Goal: Transaction & Acquisition: Purchase product/service

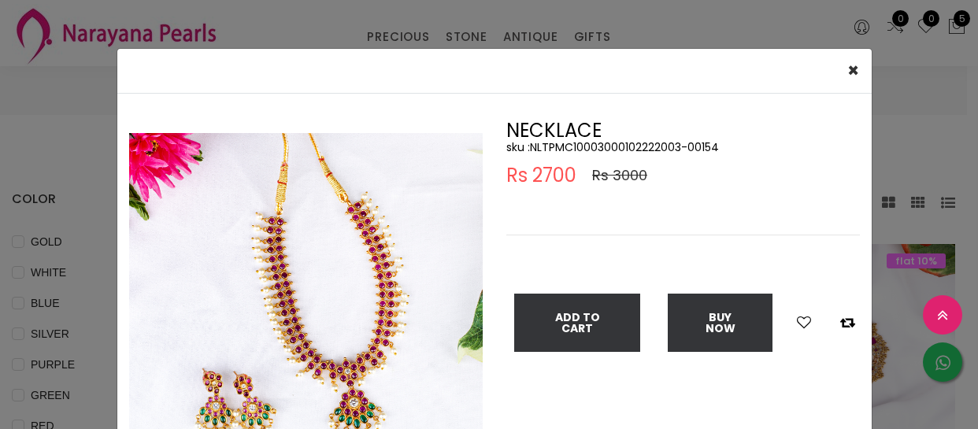
select select "INR"
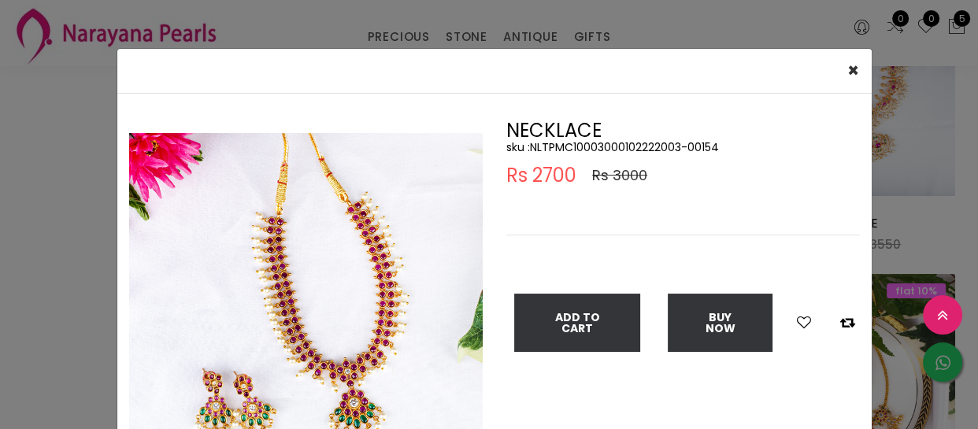
click at [13, 226] on div "× Close Double (click / press) on the image to zoom (in / out). NECKLACE sku : …" at bounding box center [489, 214] width 978 height 429
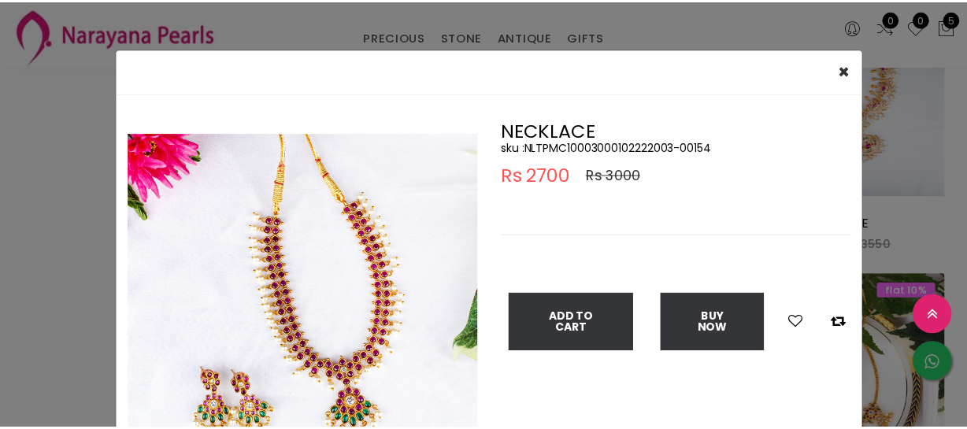
scroll to position [71, 0]
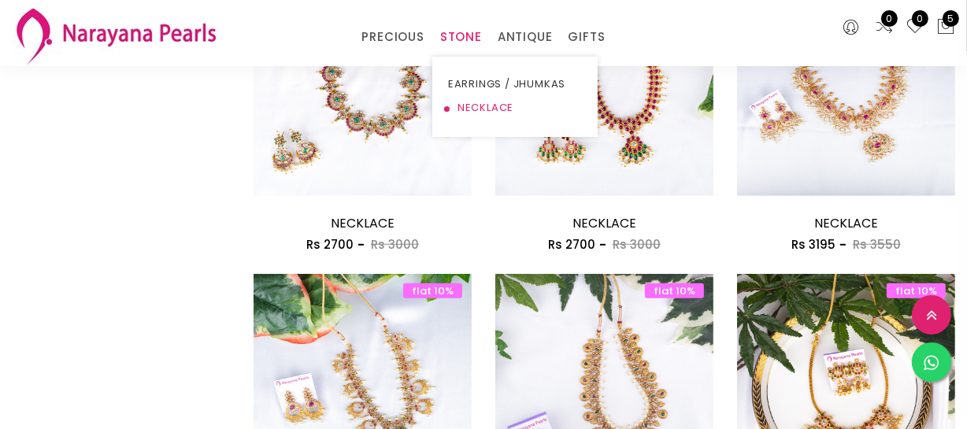
click at [478, 103] on link "NECKLACE" at bounding box center [515, 108] width 134 height 24
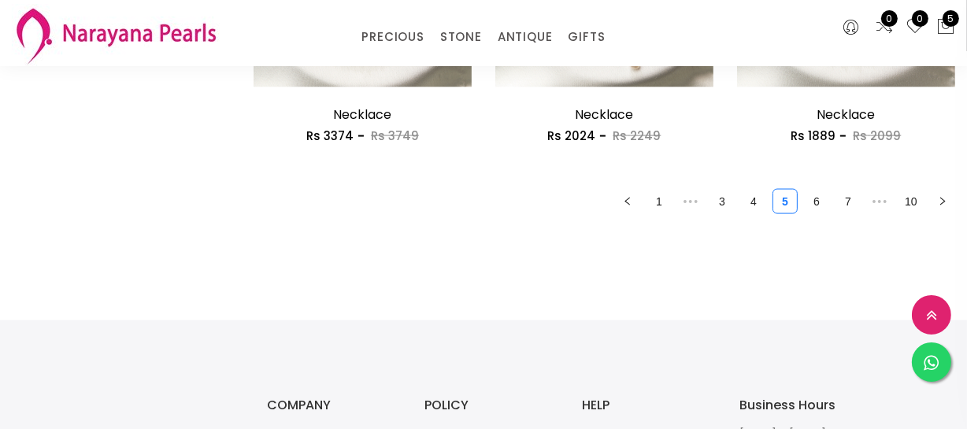
scroll to position [2146, 0]
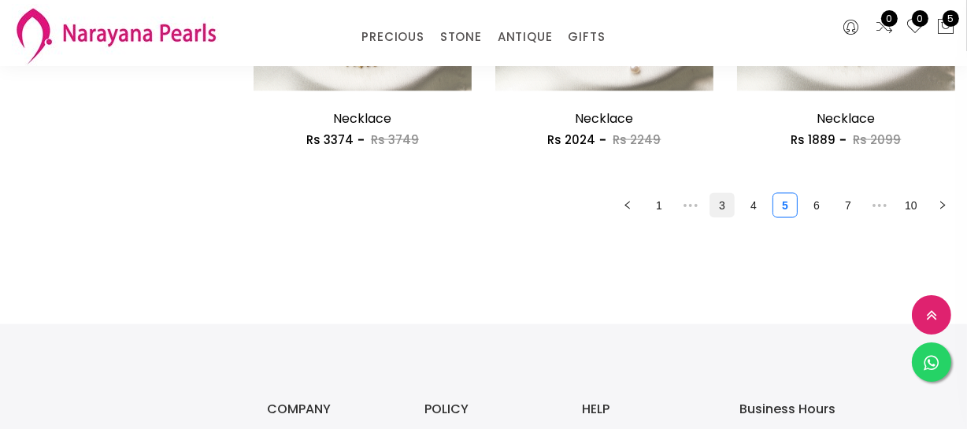
click at [723, 213] on link "3" at bounding box center [722, 206] width 24 height 24
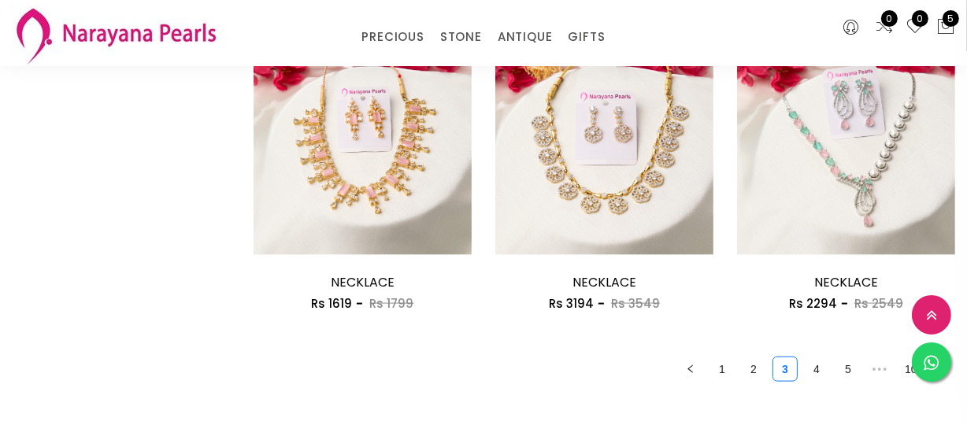
scroll to position [2218, 0]
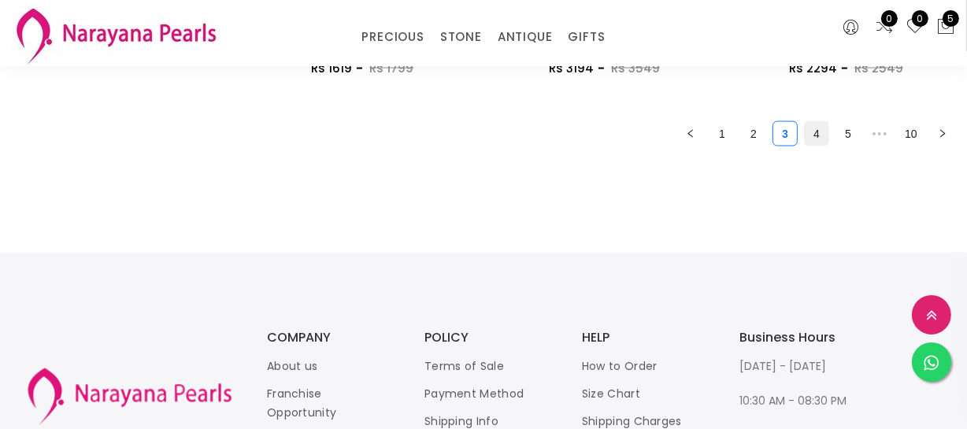
click at [810, 133] on link "4" at bounding box center [816, 134] width 24 height 24
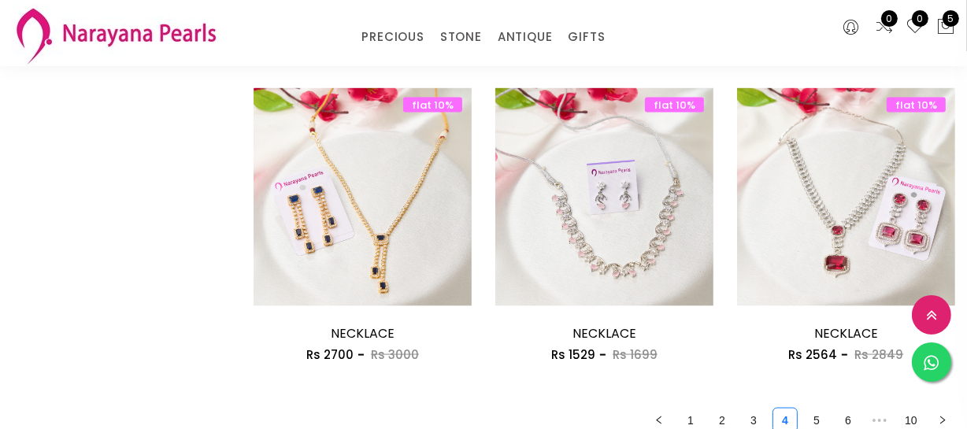
scroll to position [2003, 0]
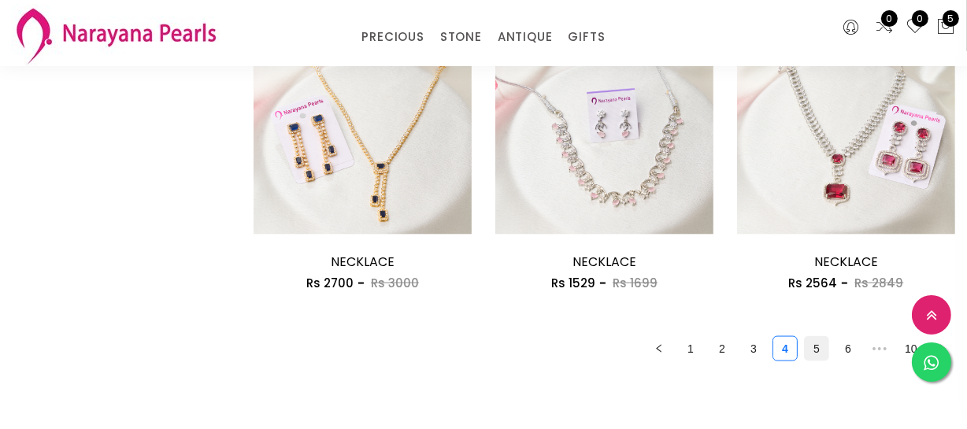
click at [814, 341] on link "5" at bounding box center [816, 349] width 24 height 24
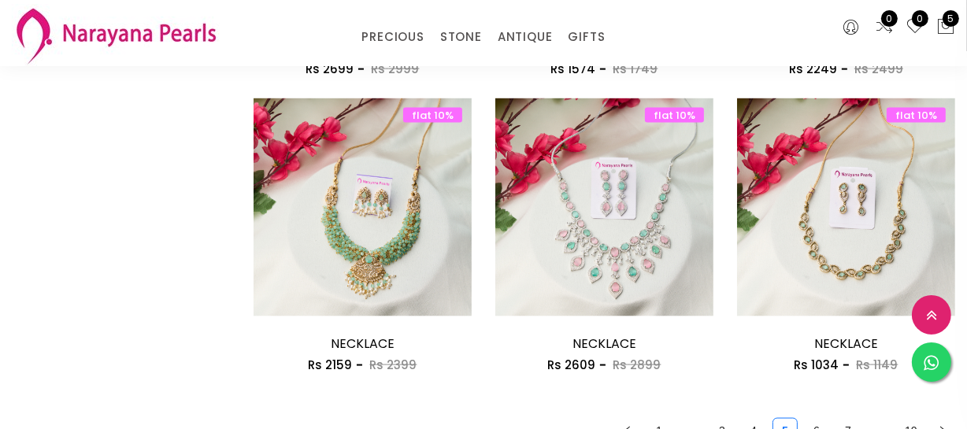
scroll to position [2003, 0]
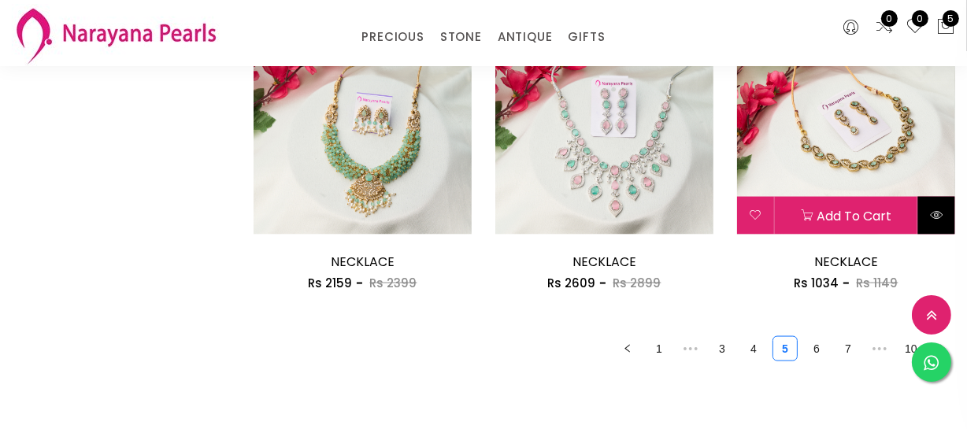
click at [940, 216] on icon at bounding box center [936, 215] width 13 height 13
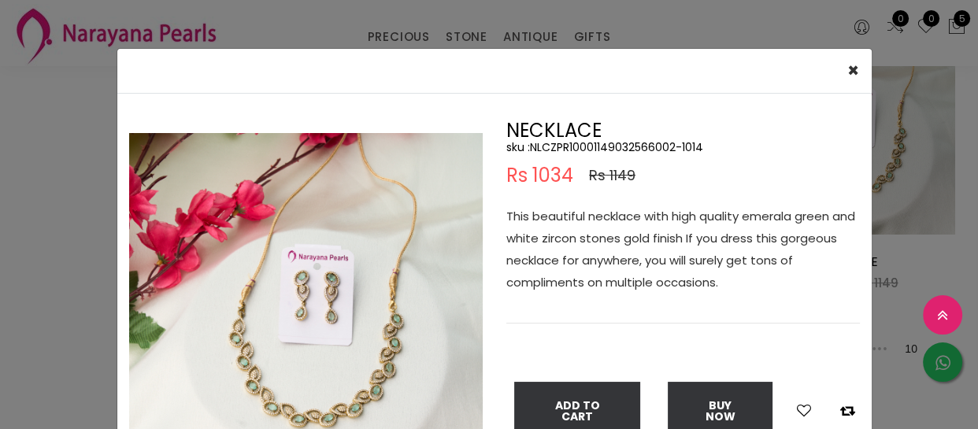
click at [575, 145] on h5 "sku : NLCZPR10001149032566002-1014" at bounding box center [682, 147] width 353 height 14
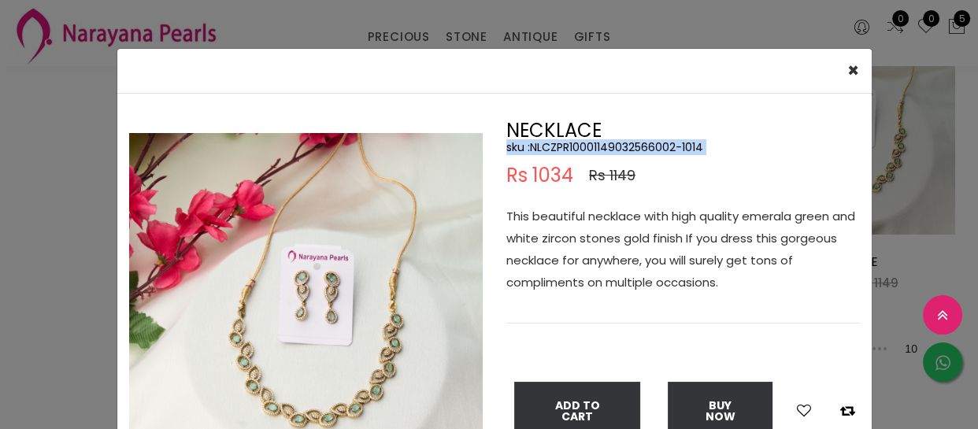
click at [575, 146] on h5 "sku : NLCZPR10001149032566002-1014" at bounding box center [682, 147] width 353 height 14
click at [660, 129] on h2 "NECKLACE" at bounding box center [682, 130] width 353 height 19
click at [614, 149] on h5 "sku : NLCZPR10001149032566002-1014" at bounding box center [682, 147] width 353 height 14
copy h5 "NLCZPR10001149032566002"
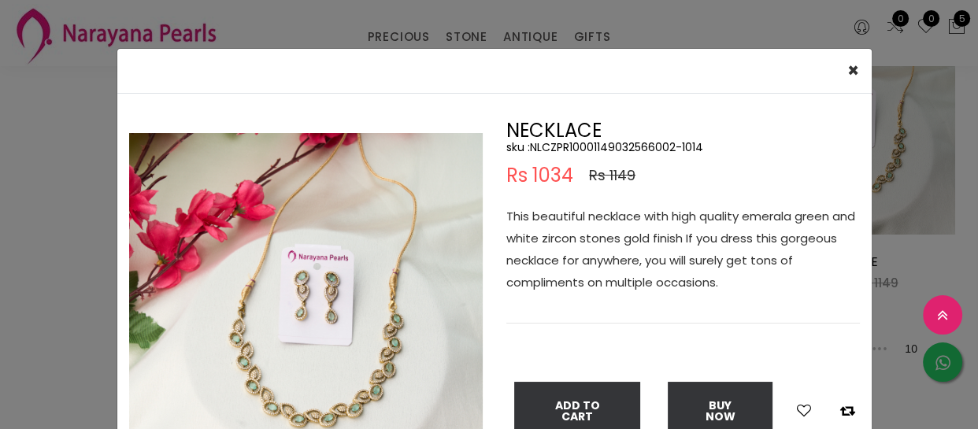
click at [1, 205] on div "× Close Double (click / press) on the image to zoom (in / out). NECKLACE sku : …" at bounding box center [489, 214] width 978 height 429
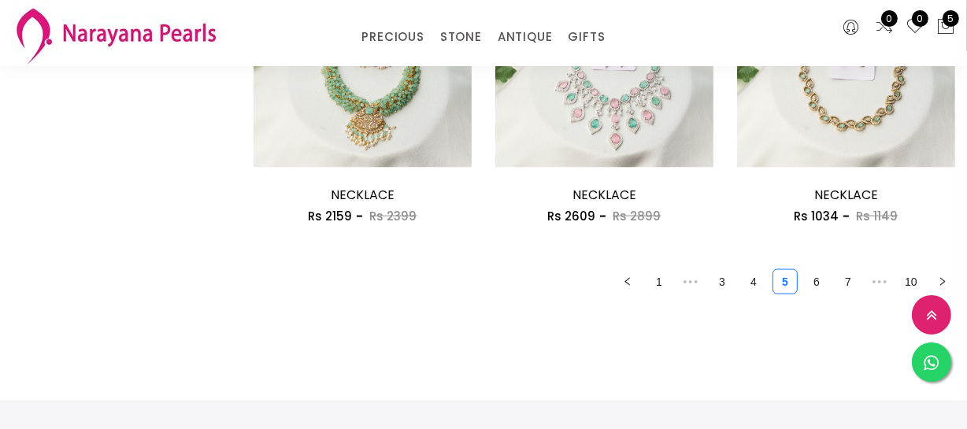
scroll to position [2075, 0]
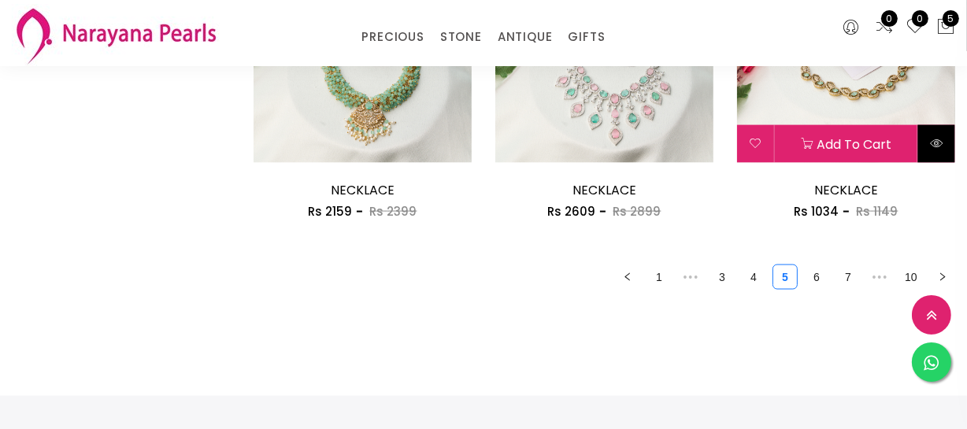
click at [944, 143] on button at bounding box center [936, 144] width 37 height 38
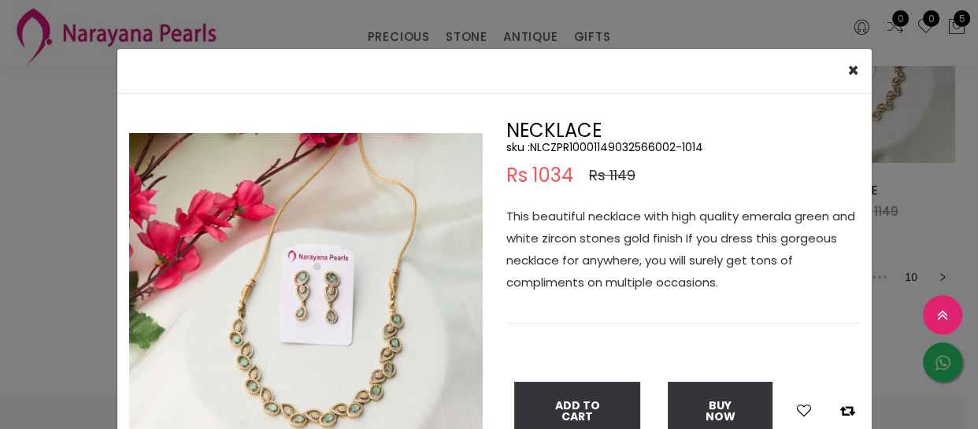
click at [634, 150] on h5 "sku : NLCZPR10001149032566002-1014" at bounding box center [682, 147] width 353 height 14
copy h5 "NLCZPR10001149032566002"
click at [0, 146] on div "× Close Double (click / press) on the image to zoom (in / out). NECKLACE sku : …" at bounding box center [489, 214] width 978 height 429
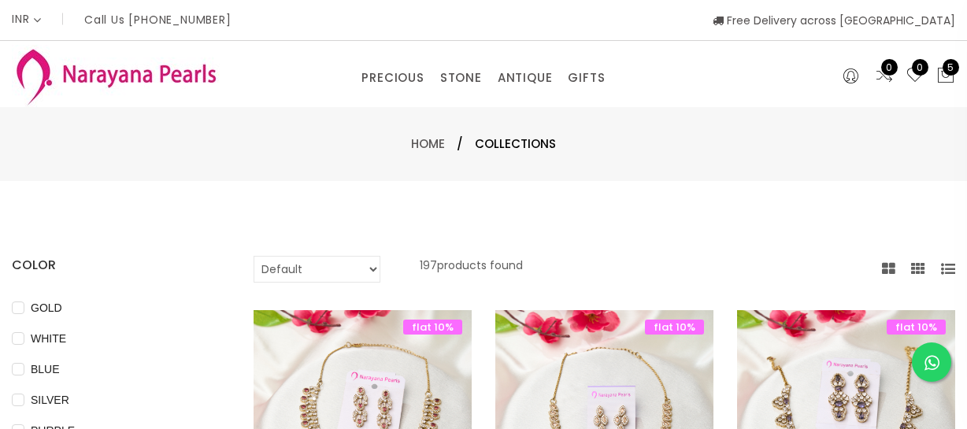
select select "INR"
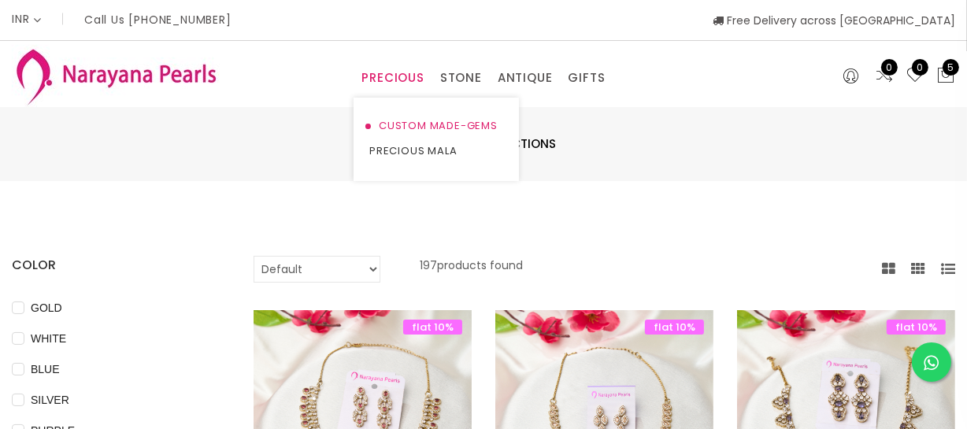
click at [385, 122] on link "CUSTOM MADE-GEMS" at bounding box center [436, 125] width 134 height 25
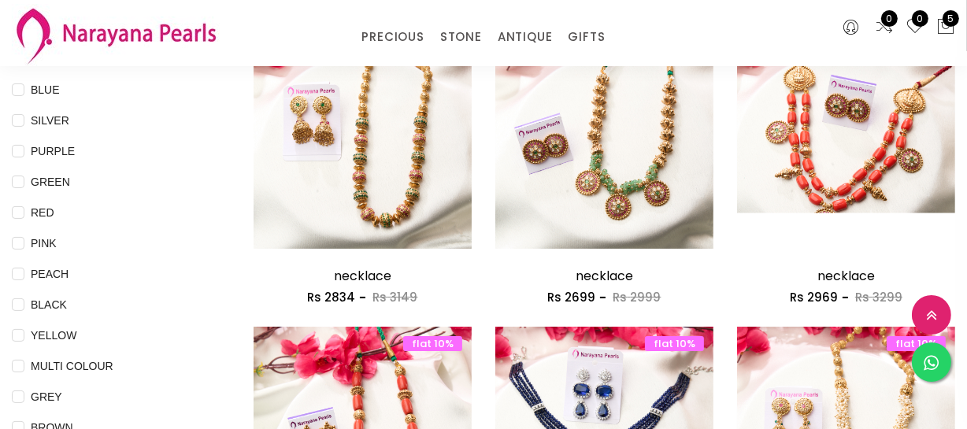
scroll to position [214, 0]
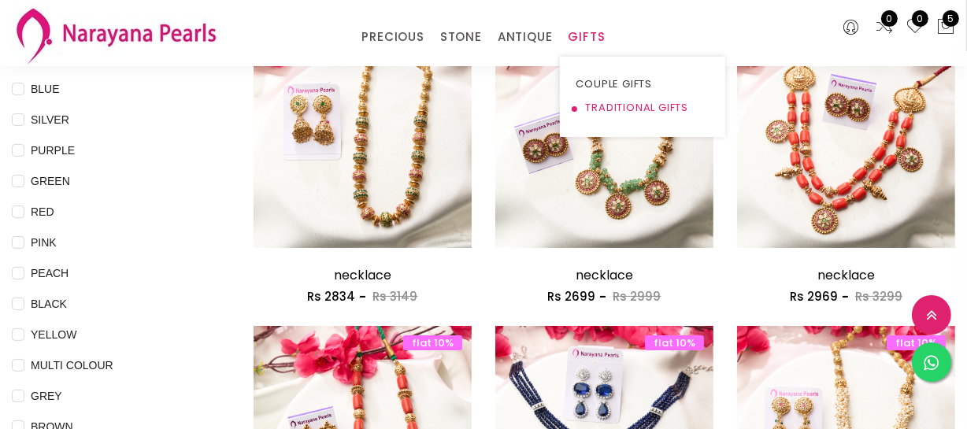
click at [589, 105] on link "TRADITIONAL GIFTS" at bounding box center [642, 108] width 134 height 24
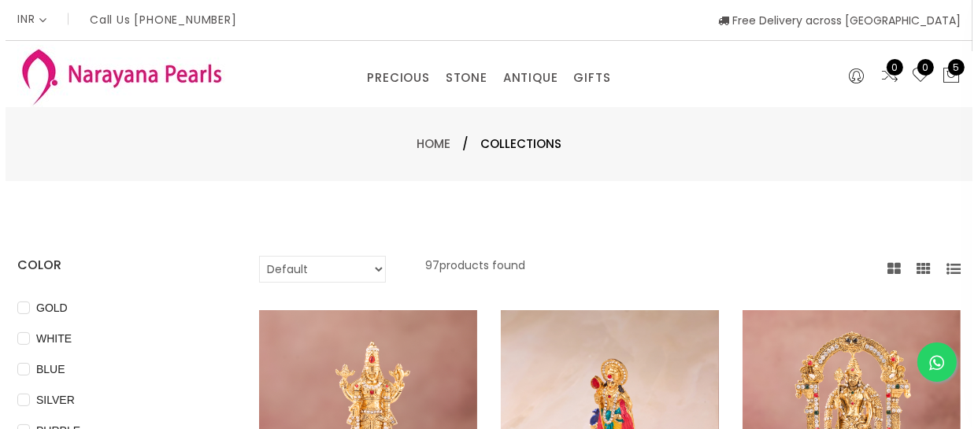
scroll to position [71, 0]
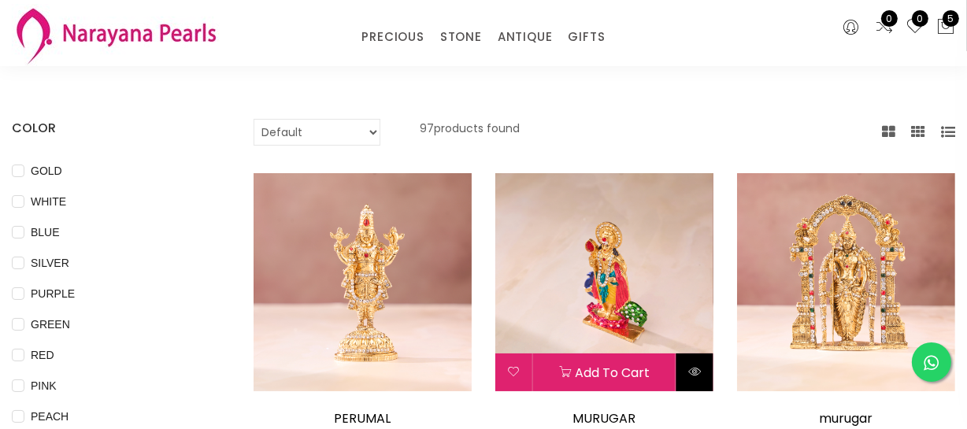
click at [693, 371] on icon at bounding box center [694, 371] width 13 height 13
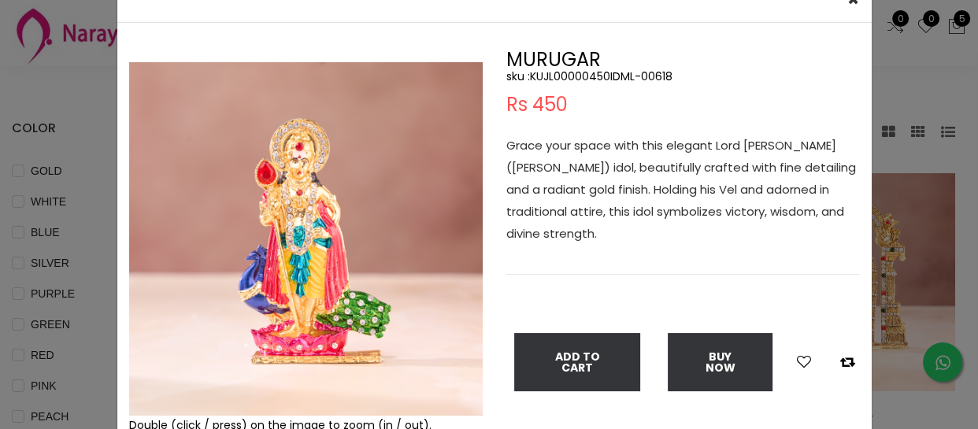
click at [57, 338] on div "× Close Double (click / press) on the image to zoom (in / out). MURUGAR sku : K…" at bounding box center [489, 214] width 978 height 429
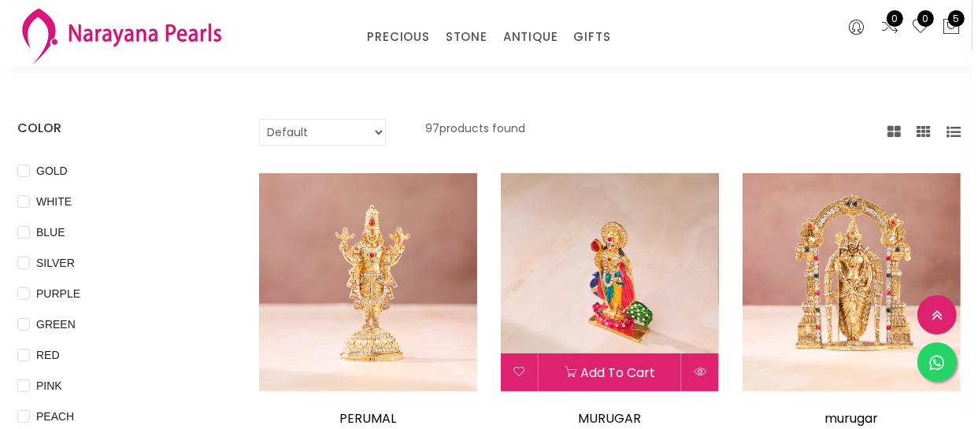
scroll to position [214, 0]
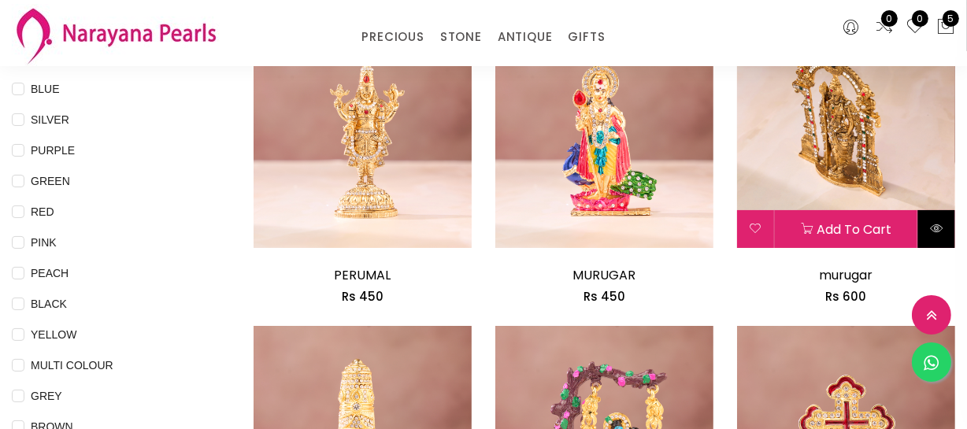
click at [937, 222] on icon at bounding box center [936, 228] width 13 height 13
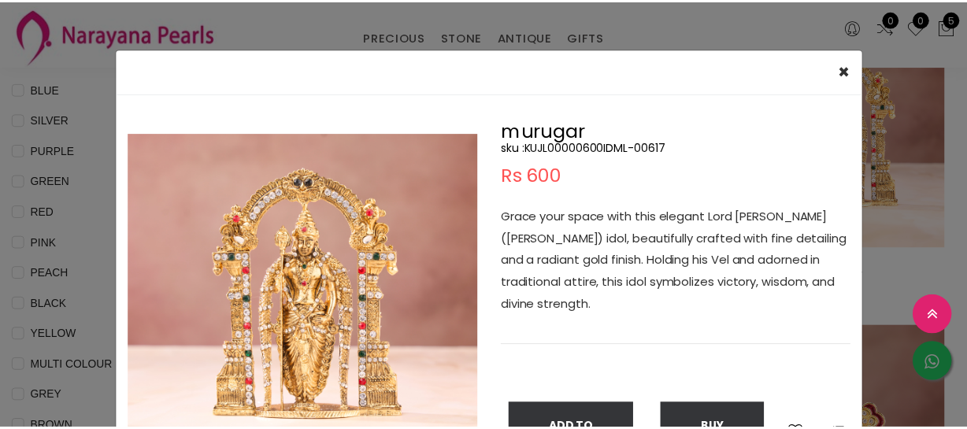
scroll to position [71, 0]
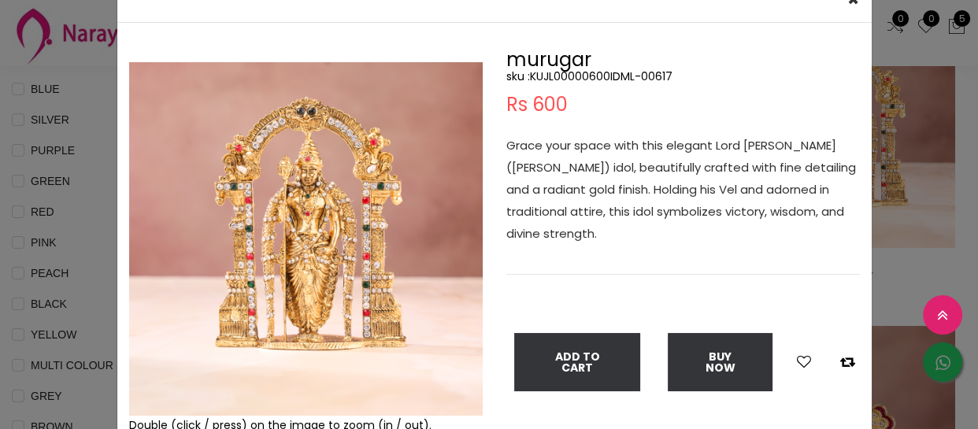
click at [87, 332] on div "× Close Double (click / press) on the image to zoom (in / out). murugar sku : K…" at bounding box center [489, 214] width 978 height 429
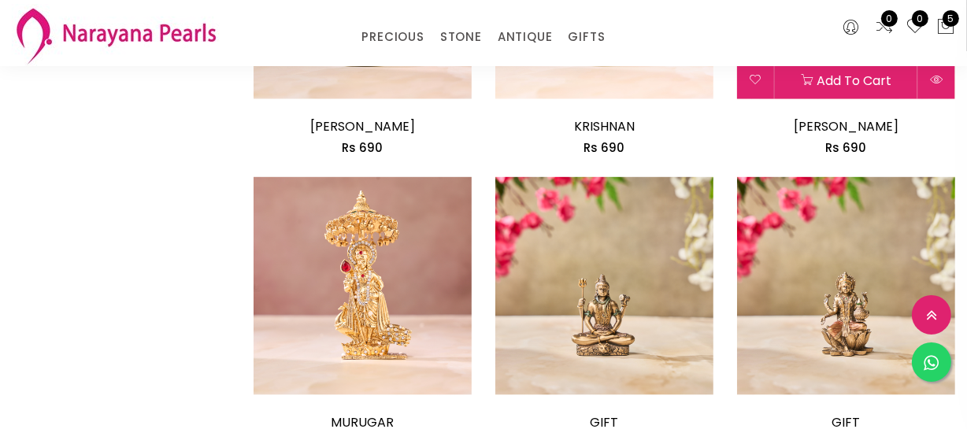
scroll to position [2003, 0]
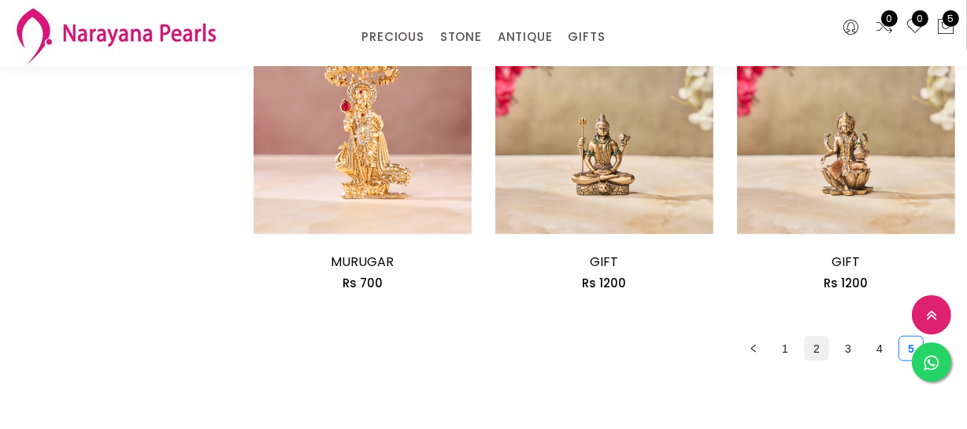
click at [816, 349] on link "2" at bounding box center [816, 349] width 24 height 24
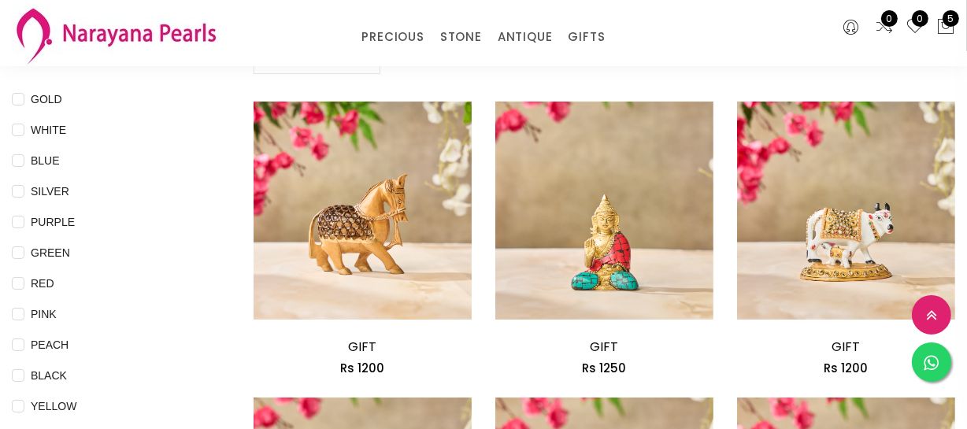
scroll to position [214, 0]
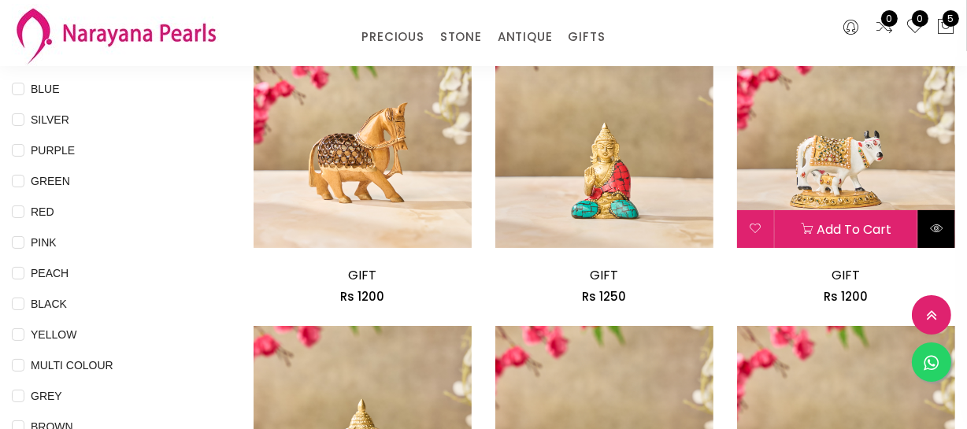
click at [937, 227] on icon at bounding box center [936, 228] width 13 height 13
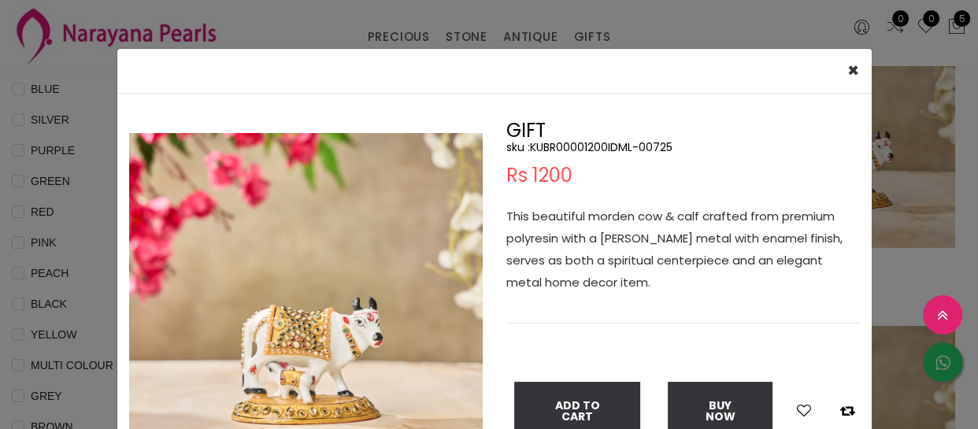
click at [323, 374] on img at bounding box center [305, 309] width 353 height 353
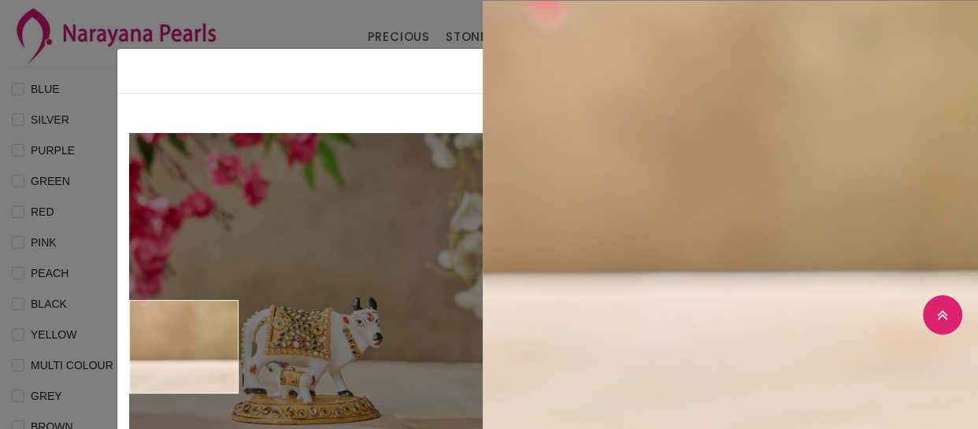
click at [83, 331] on div "× Close Double (click / press) on the image to zoom (in / out). GIFT sku : KUBR…" at bounding box center [489, 214] width 978 height 429
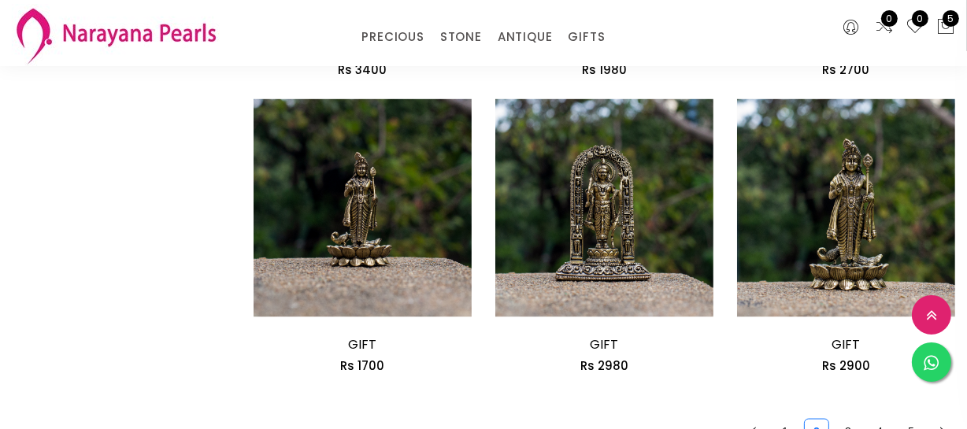
scroll to position [1932, 0]
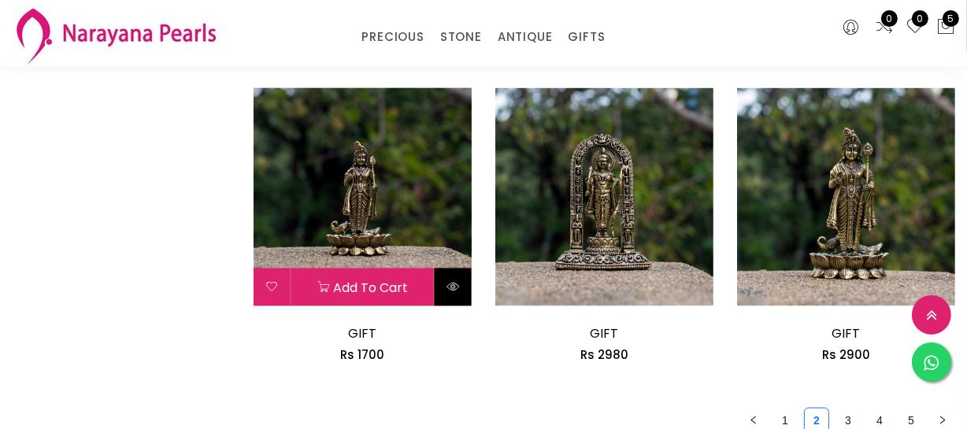
click at [471, 275] on button at bounding box center [452, 287] width 37 height 38
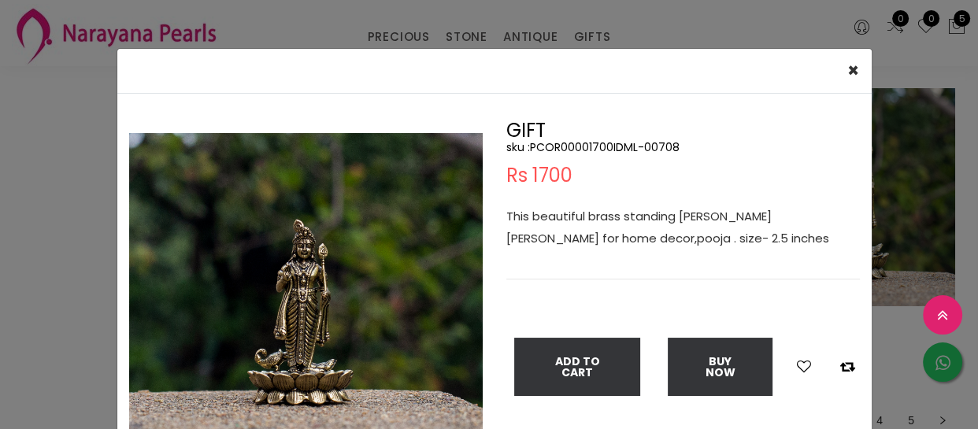
click at [277, 327] on img at bounding box center [305, 309] width 353 height 353
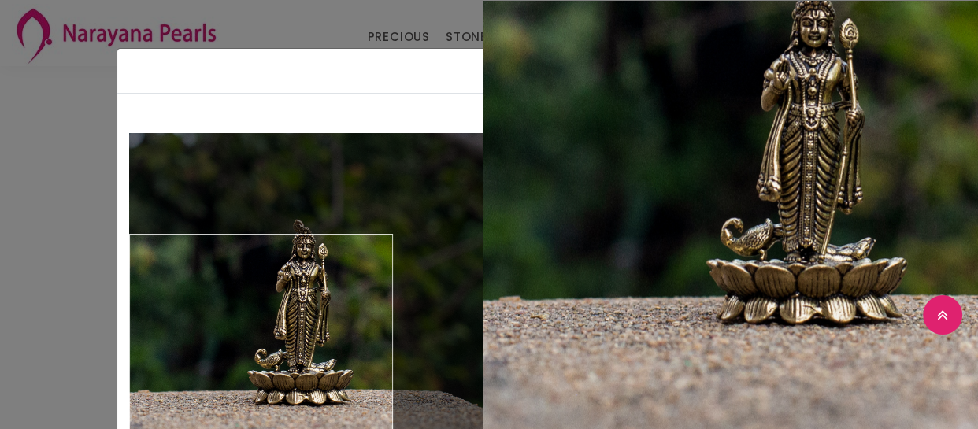
click at [94, 346] on div "× Close Double (click / press) on the image to zoom (in / out). GIFT sku : PCOR…" at bounding box center [489, 214] width 978 height 429
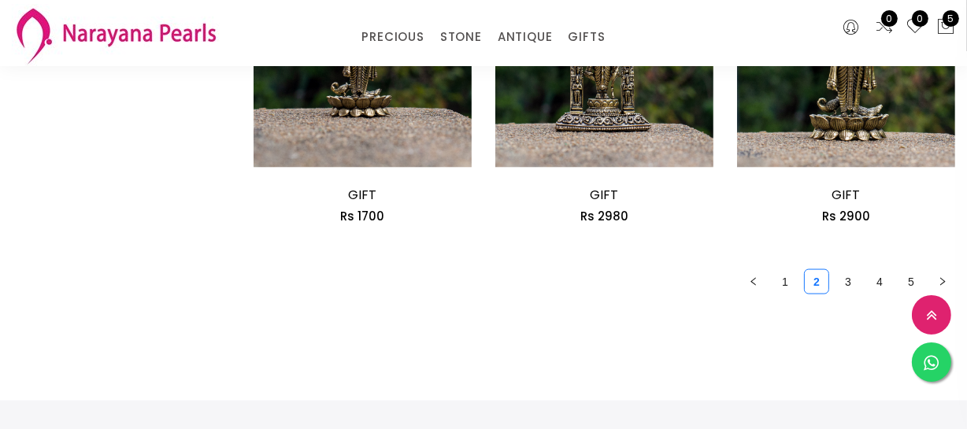
scroll to position [2075, 0]
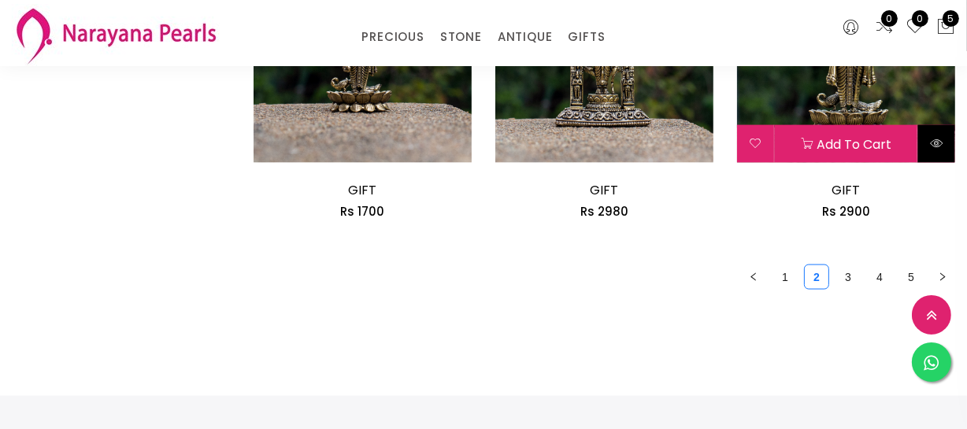
click at [937, 133] on button at bounding box center [936, 144] width 37 height 38
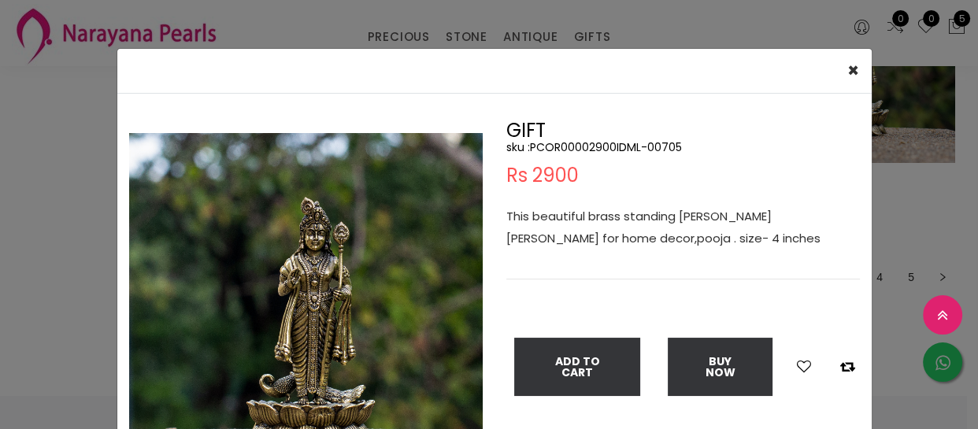
click at [349, 298] on img at bounding box center [305, 309] width 353 height 353
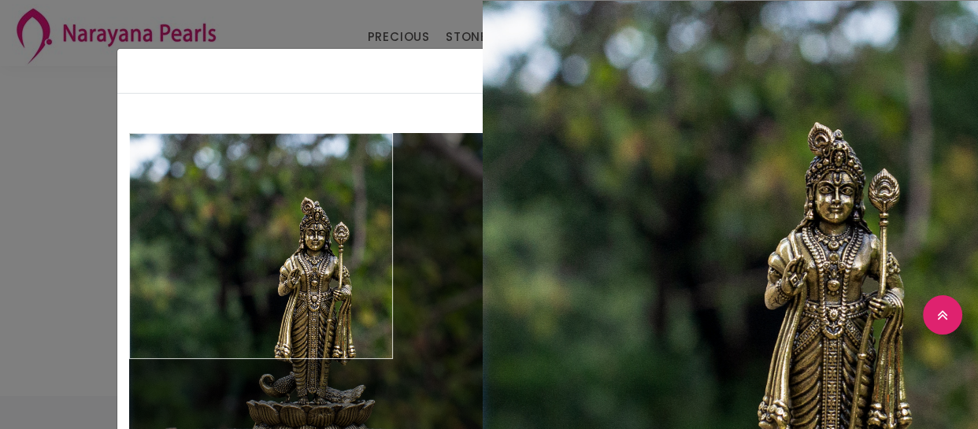
click at [39, 109] on div "× Close Double (click / press) on the image to zoom (in / out). GIFT sku : PCOR…" at bounding box center [489, 214] width 978 height 429
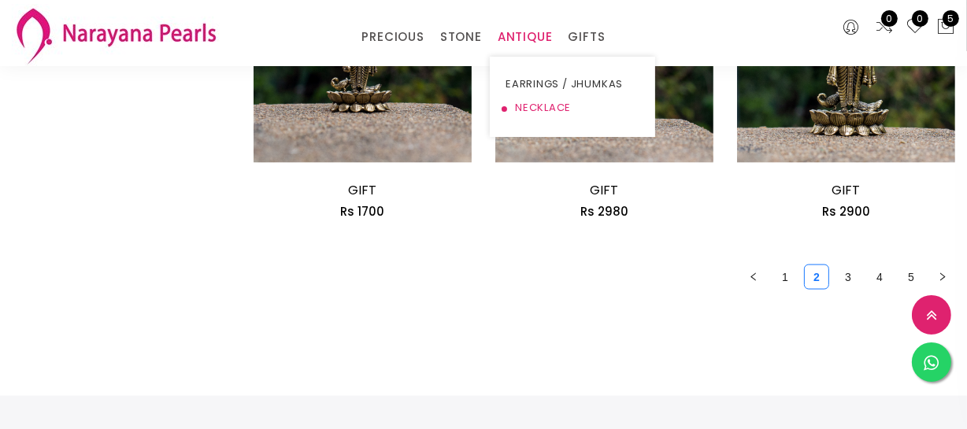
click at [530, 104] on link "NECKLACE" at bounding box center [572, 108] width 134 height 24
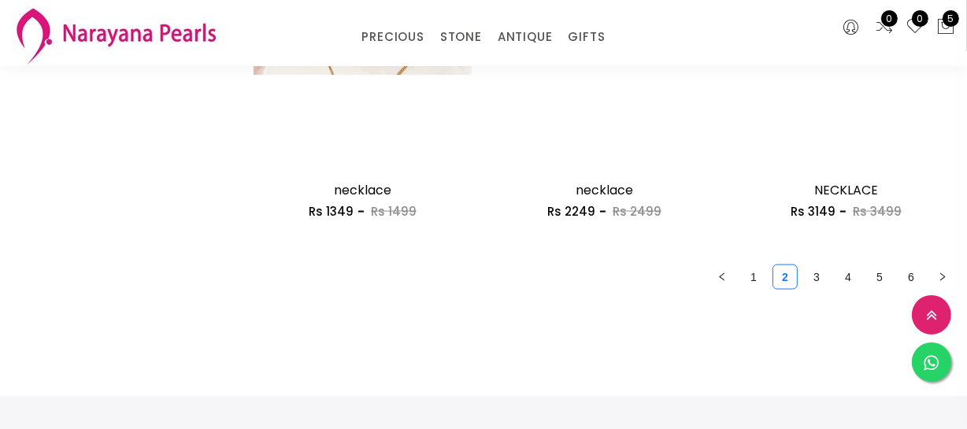
scroll to position [2075, 0]
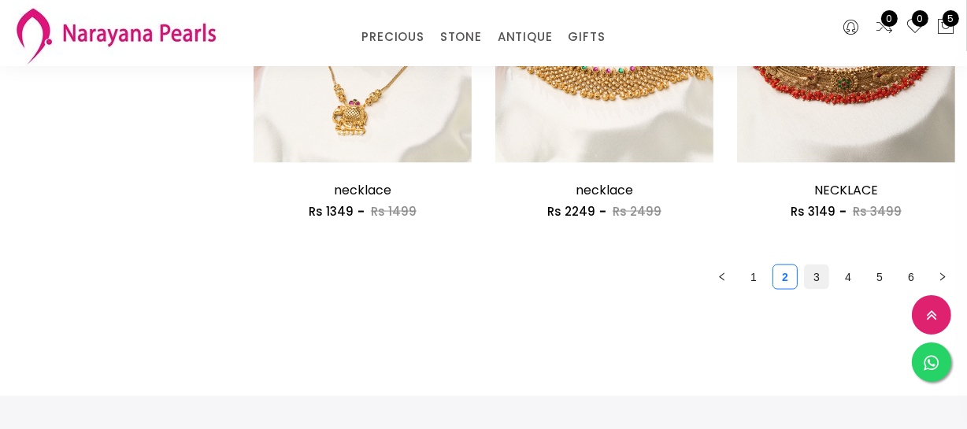
click at [826, 275] on link "3" at bounding box center [816, 277] width 24 height 24
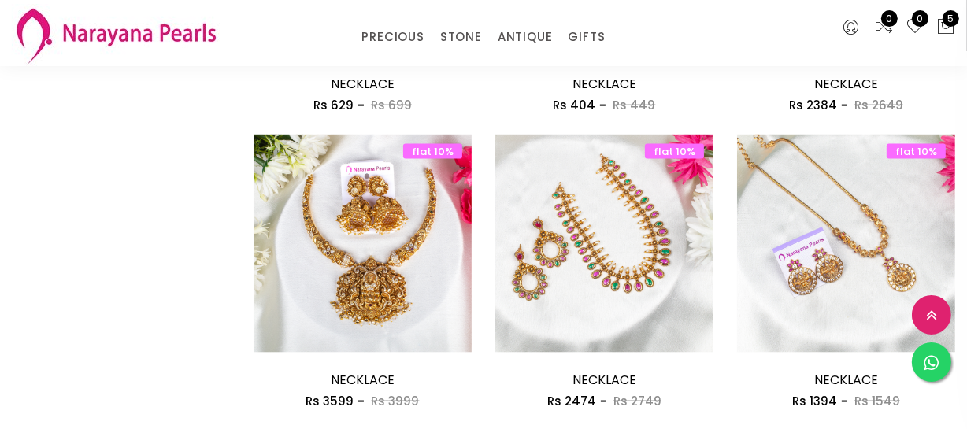
scroll to position [2003, 0]
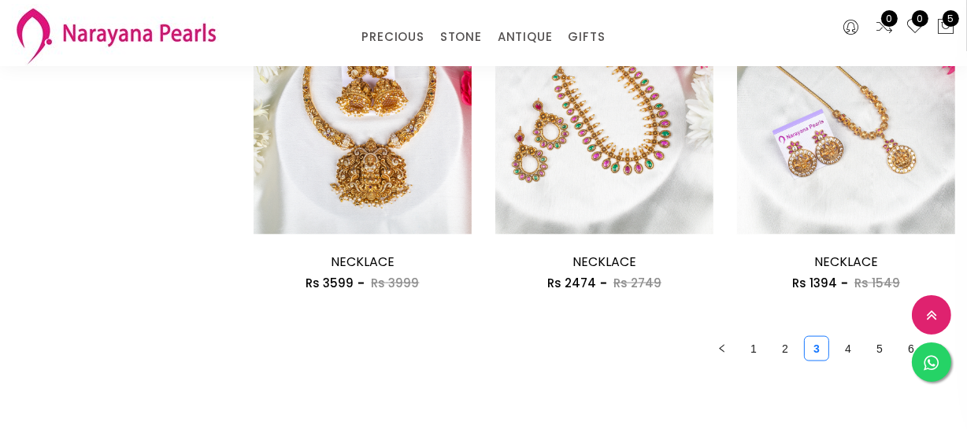
click at [845, 344] on link "4" at bounding box center [848, 349] width 24 height 24
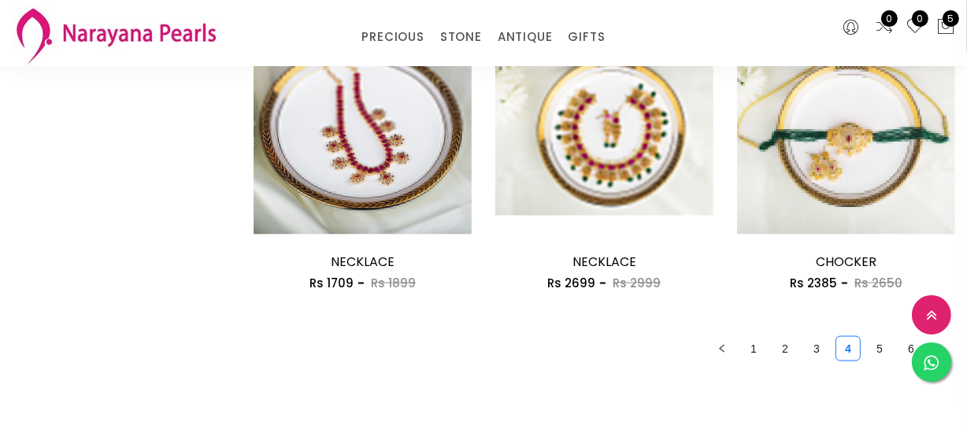
scroll to position [2237, 0]
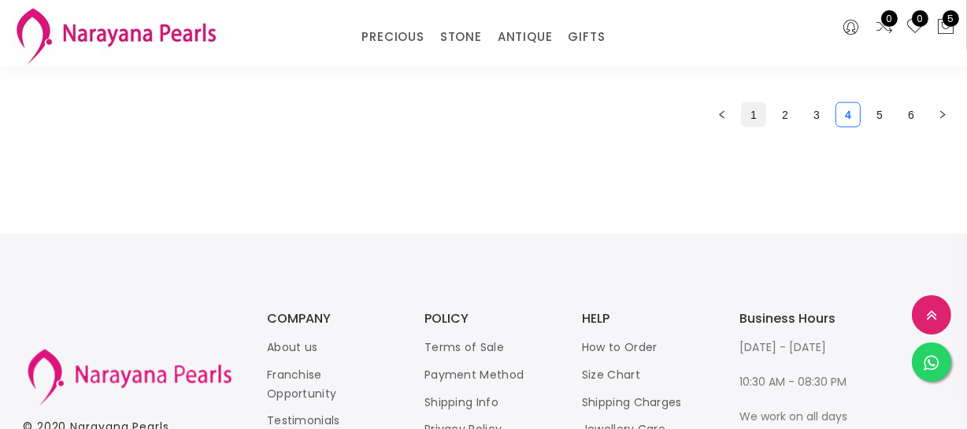
click at [743, 112] on link "1" at bounding box center [753, 115] width 24 height 24
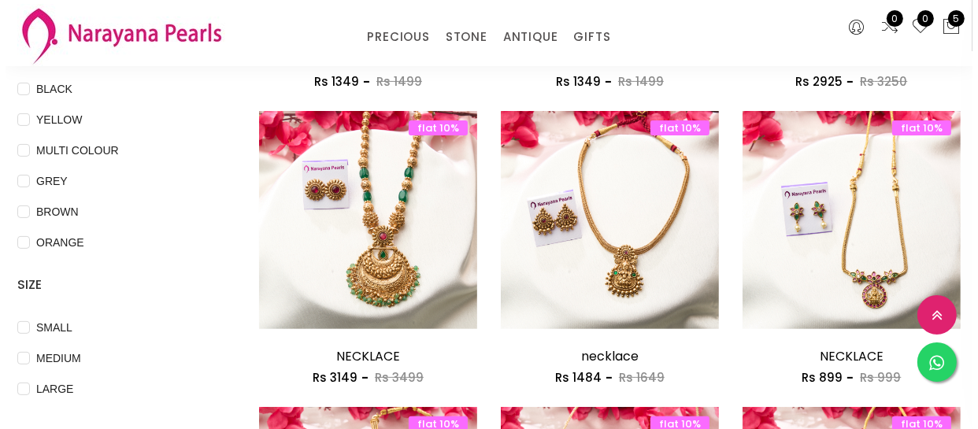
scroll to position [644, 0]
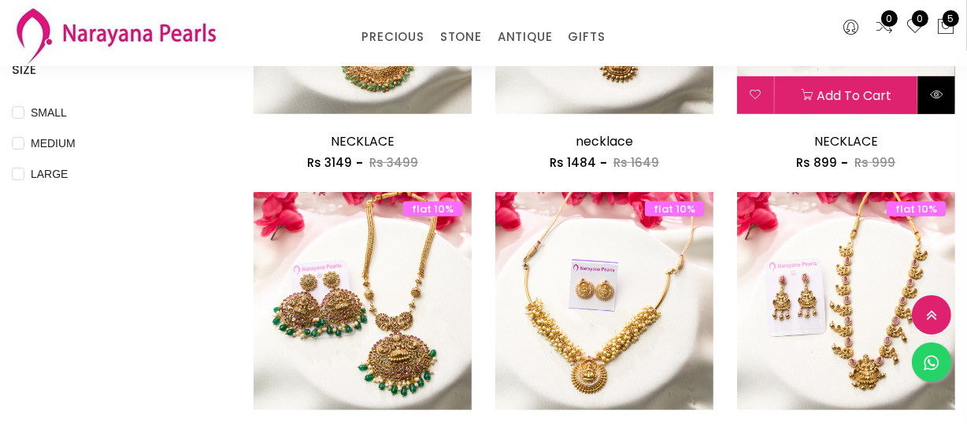
click at [928, 102] on button at bounding box center [936, 95] width 37 height 38
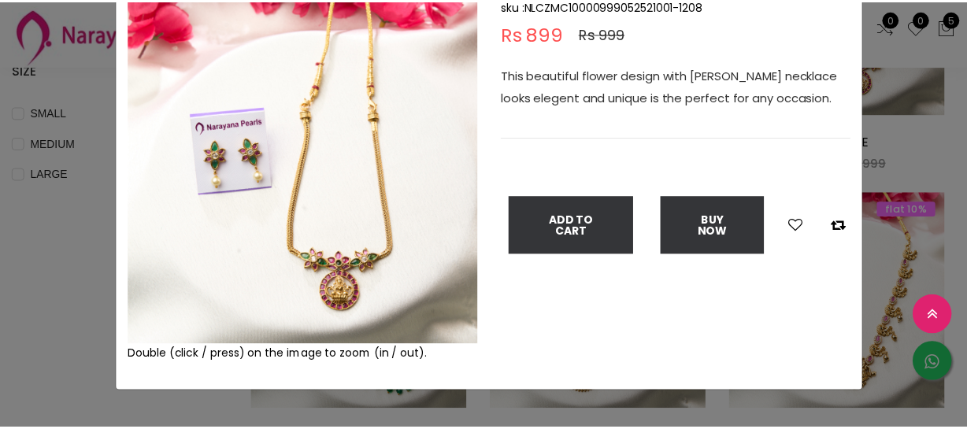
scroll to position [142, 0]
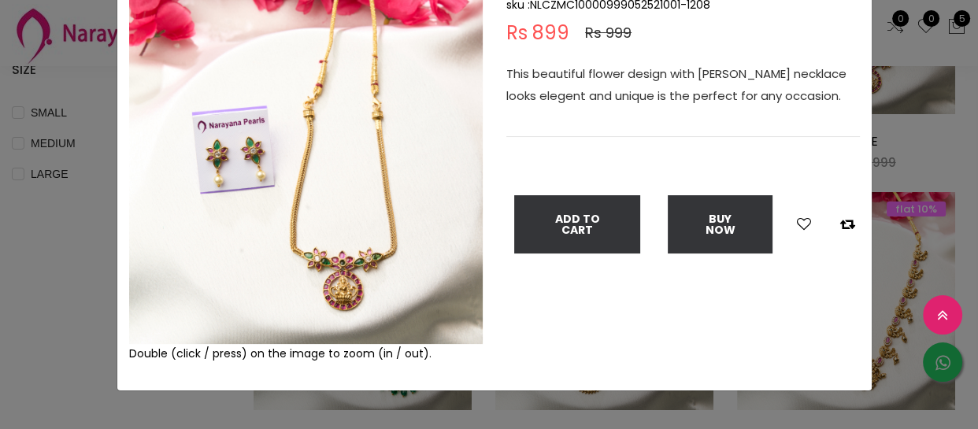
click at [312, 269] on img at bounding box center [305, 167] width 353 height 353
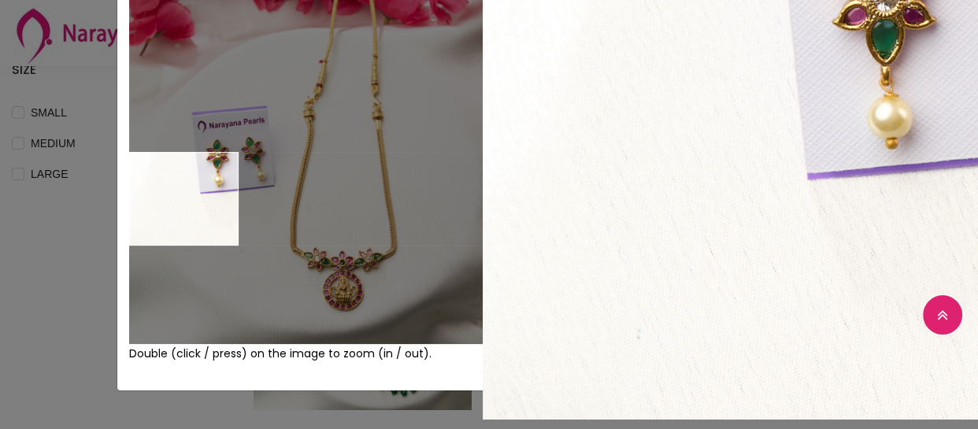
click at [57, 198] on div "× Close Double (click / press) on the image to zoom (in / out). NECKLACE sku : …" at bounding box center [489, 214] width 978 height 429
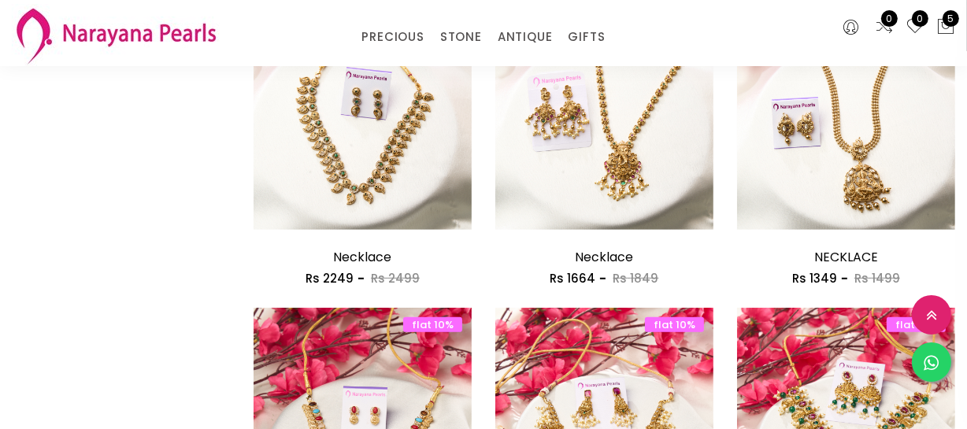
scroll to position [1144, 0]
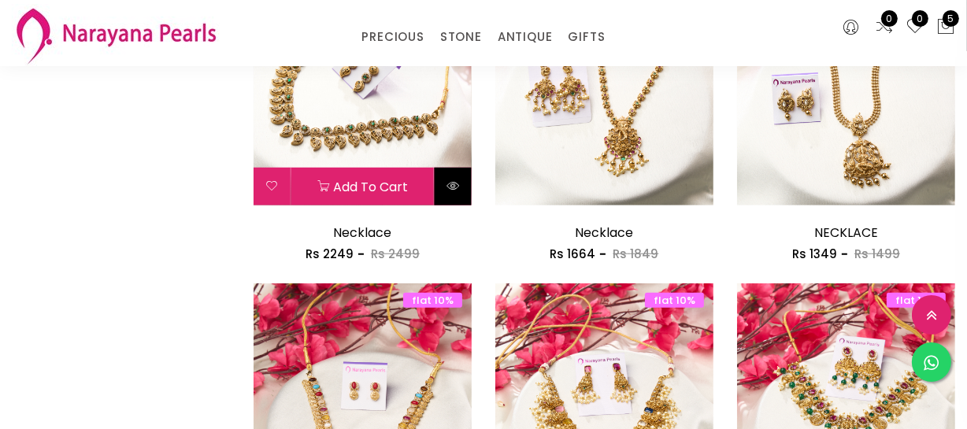
click at [456, 187] on icon at bounding box center [452, 185] width 13 height 13
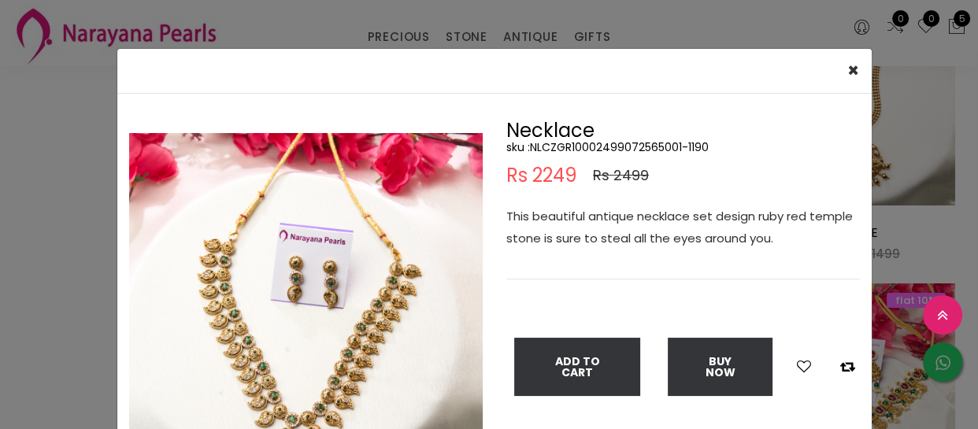
click at [315, 335] on img at bounding box center [305, 309] width 353 height 353
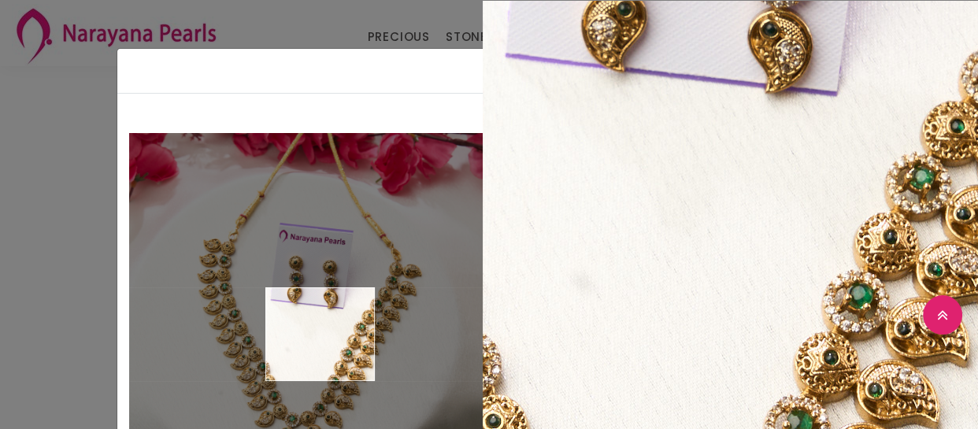
click at [315, 335] on img at bounding box center [305, 309] width 353 height 353
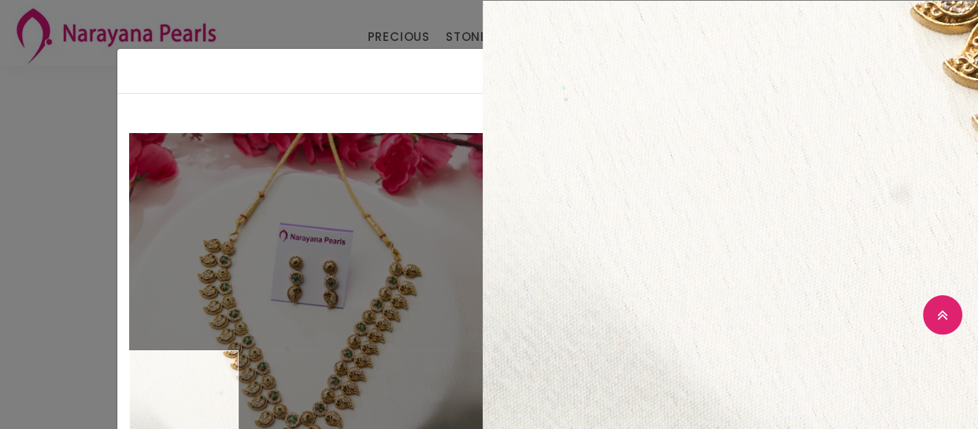
click at [0, 385] on div "× Close Double (click / press) on the image to zoom (in / out). Necklace sku : …" at bounding box center [489, 214] width 978 height 429
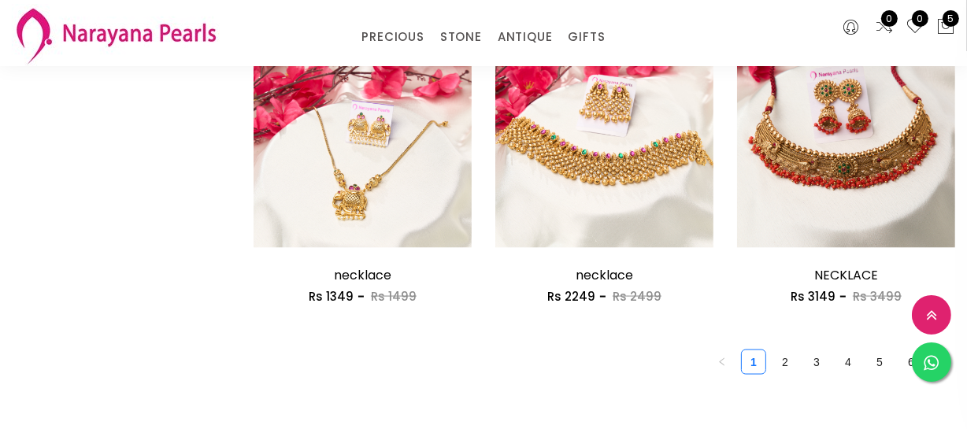
scroll to position [2003, 0]
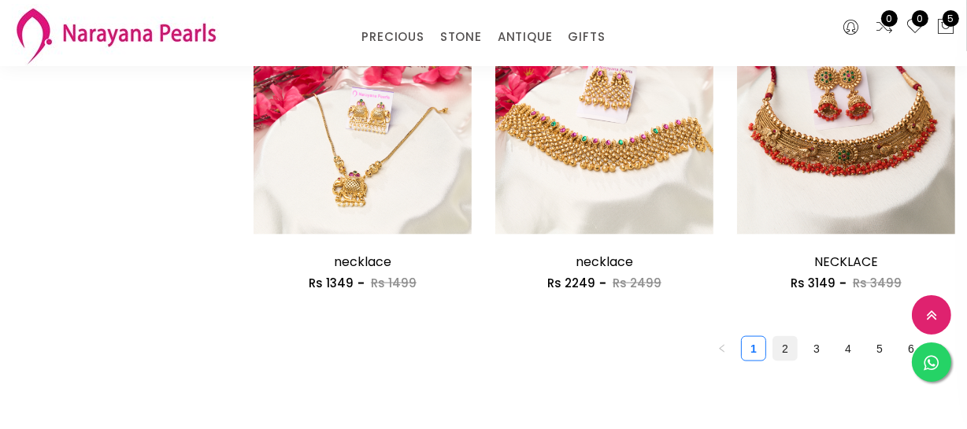
click at [785, 348] on link "2" at bounding box center [785, 349] width 24 height 24
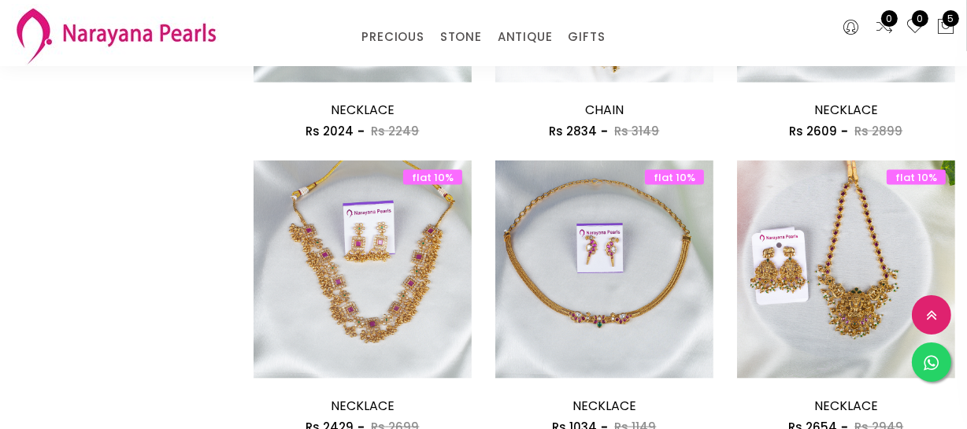
scroll to position [1860, 0]
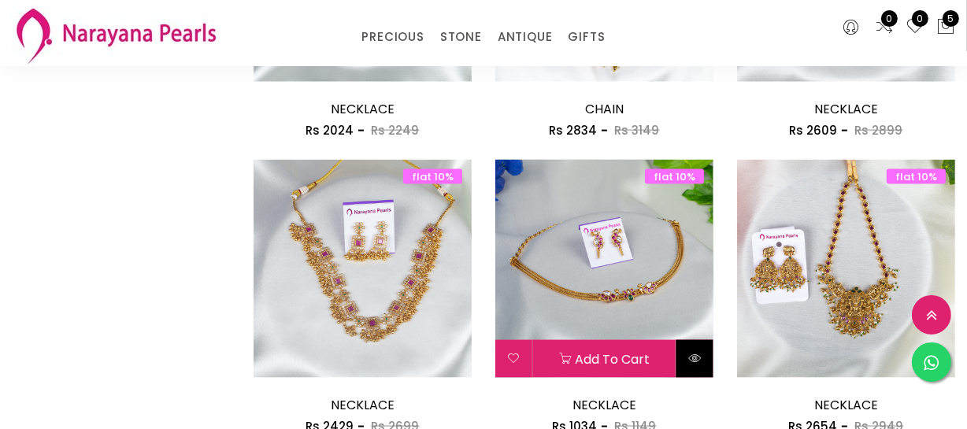
click at [693, 347] on button at bounding box center [694, 359] width 37 height 38
select select "IN"
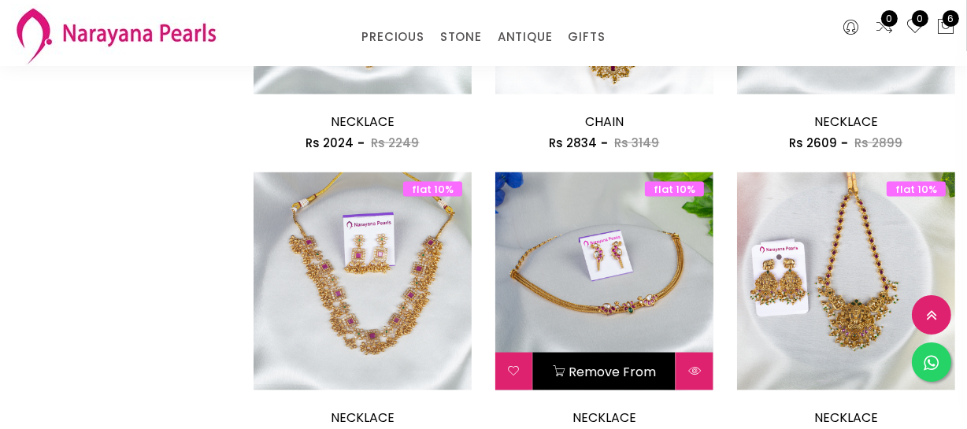
scroll to position [2013, 0]
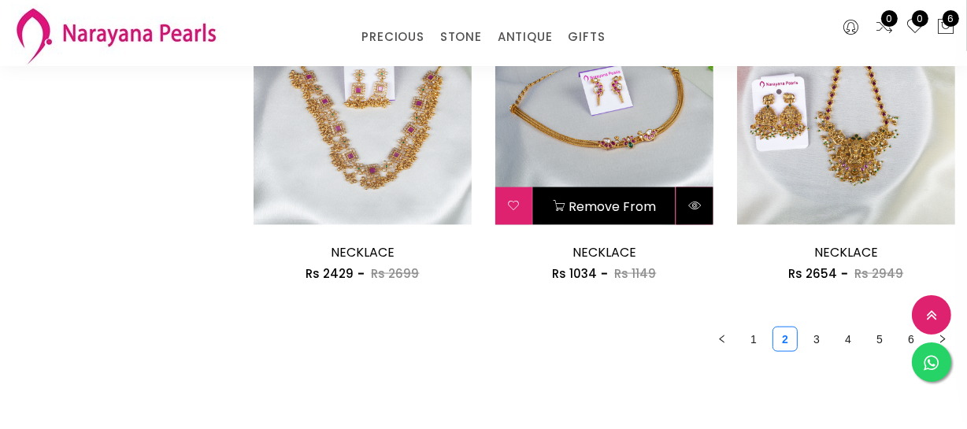
click at [692, 216] on button at bounding box center [694, 206] width 37 height 38
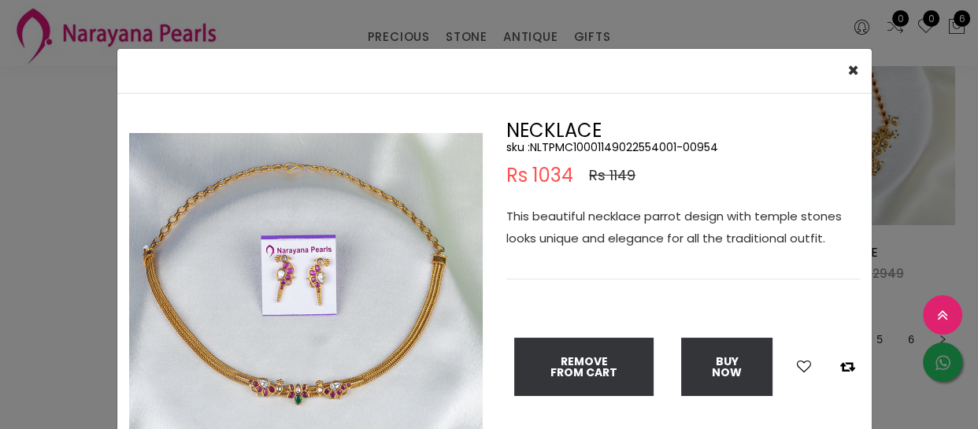
click at [301, 369] on img at bounding box center [305, 309] width 353 height 353
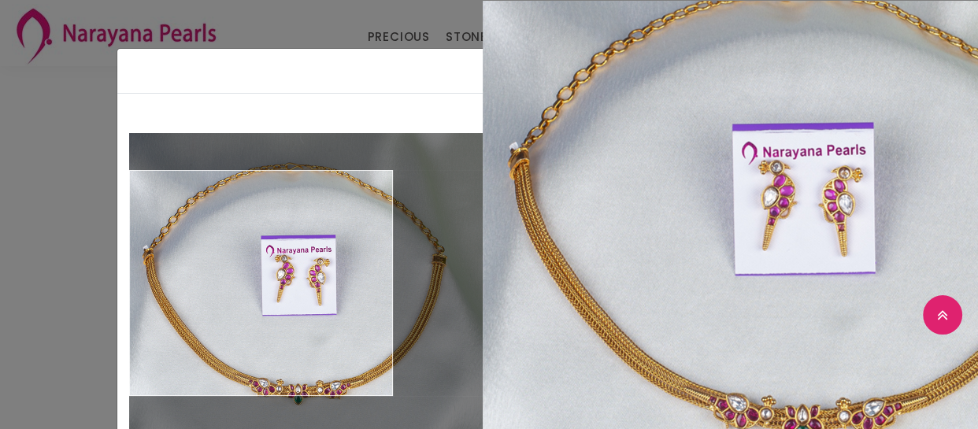
click at [2, 283] on div "× Close Double (click / press) on the image to zoom (in / out). NECKLACE sku : …" at bounding box center [489, 214] width 978 height 429
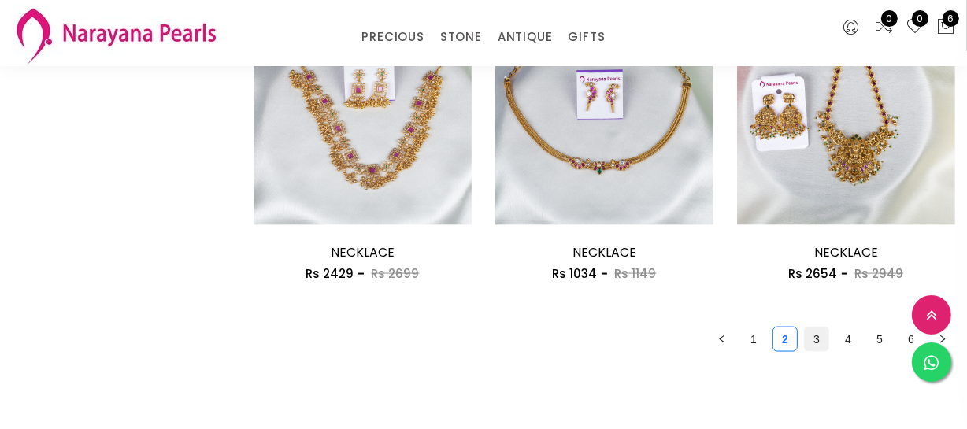
click at [818, 338] on link "3" at bounding box center [816, 339] width 24 height 24
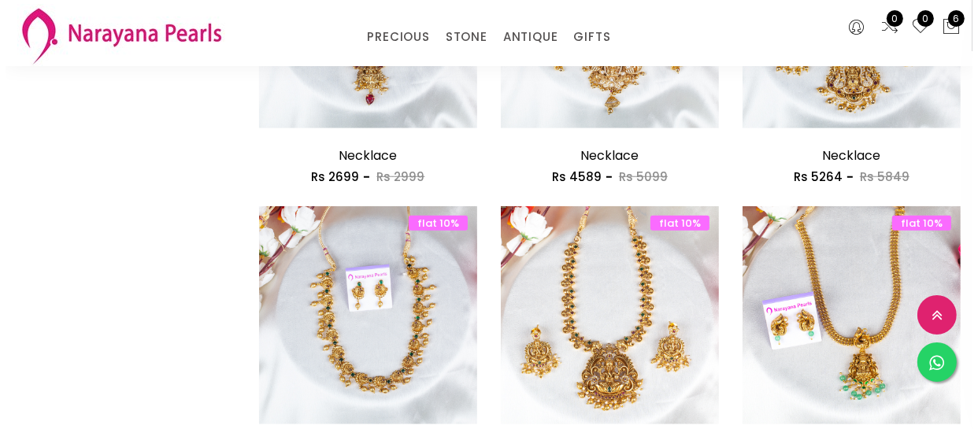
scroll to position [1503, 0]
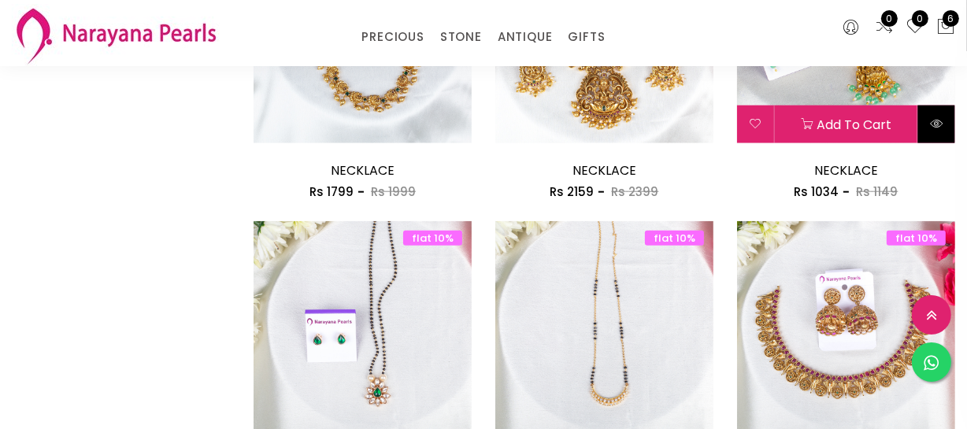
click at [931, 124] on icon at bounding box center [936, 123] width 13 height 13
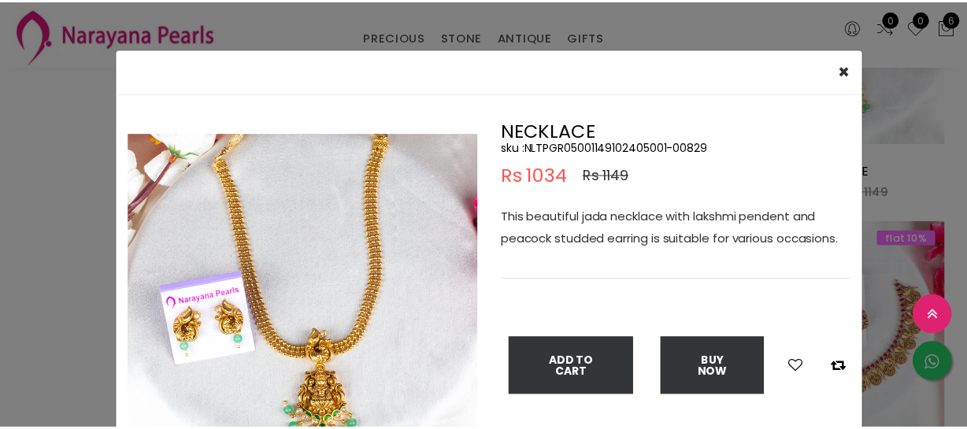
scroll to position [71, 0]
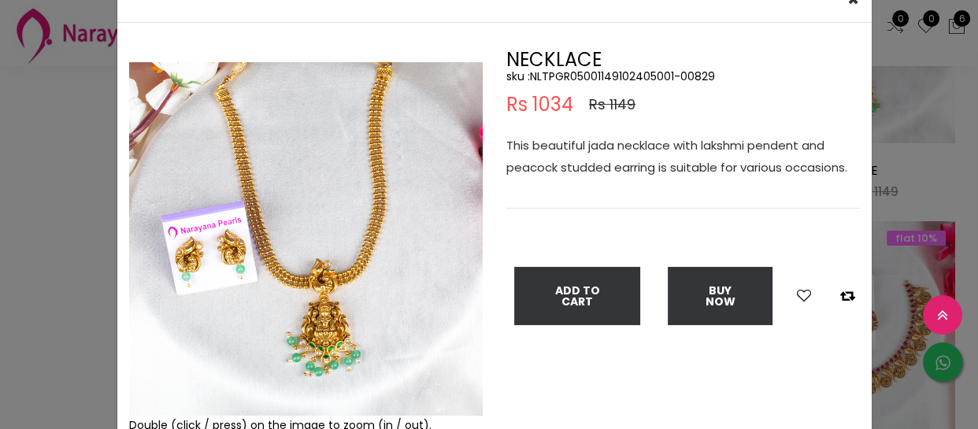
click at [307, 327] on img at bounding box center [305, 238] width 353 height 353
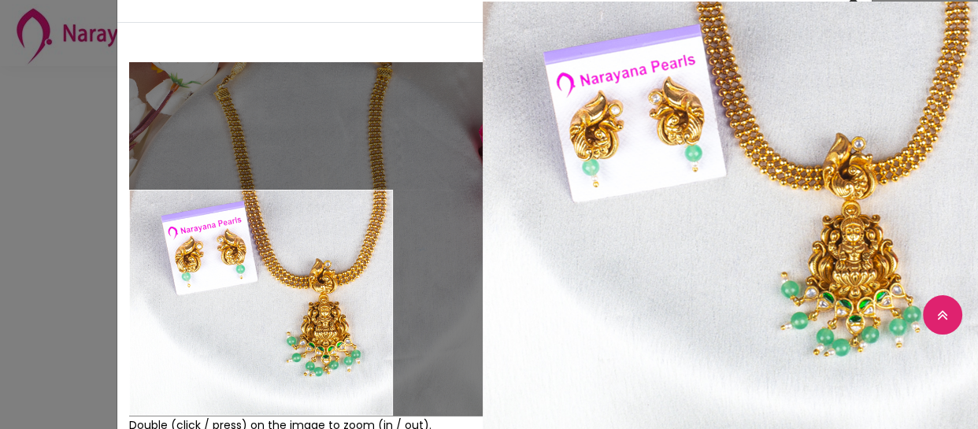
click at [76, 335] on div "× Close Double (click / press) on the image to zoom (in / out). NECKLACE sku : …" at bounding box center [489, 214] width 978 height 429
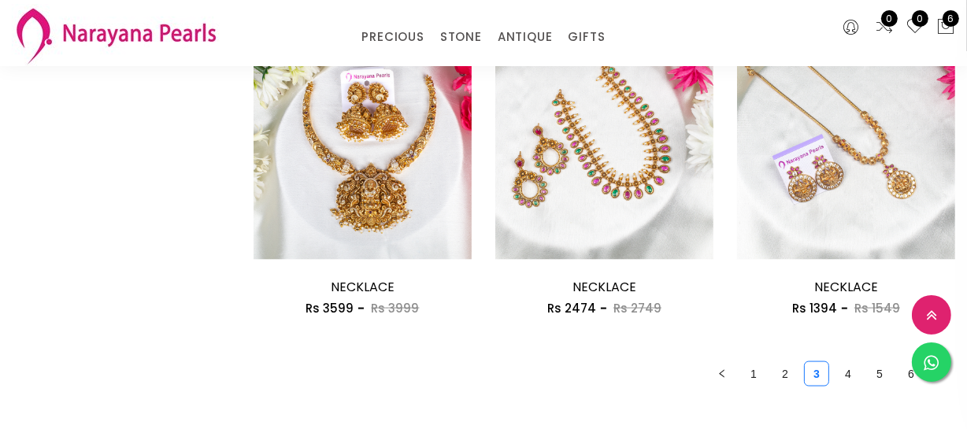
scroll to position [2003, 0]
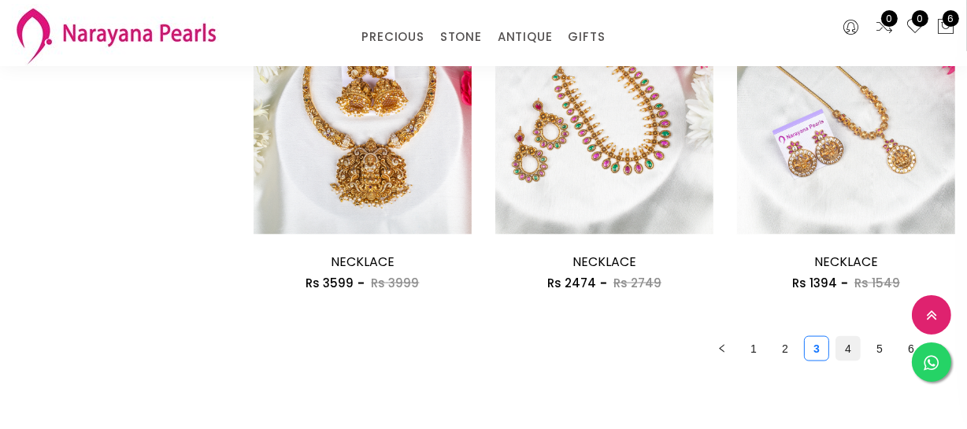
click at [837, 347] on link "4" at bounding box center [848, 349] width 24 height 24
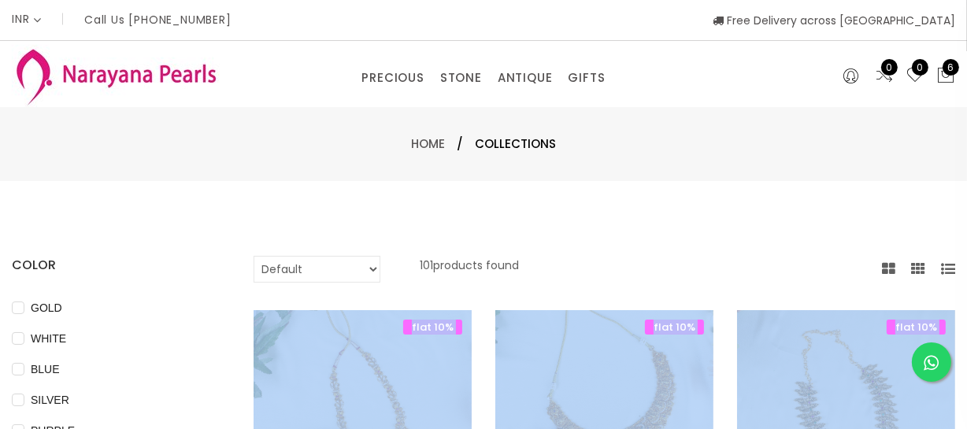
scroll to position [286, 0]
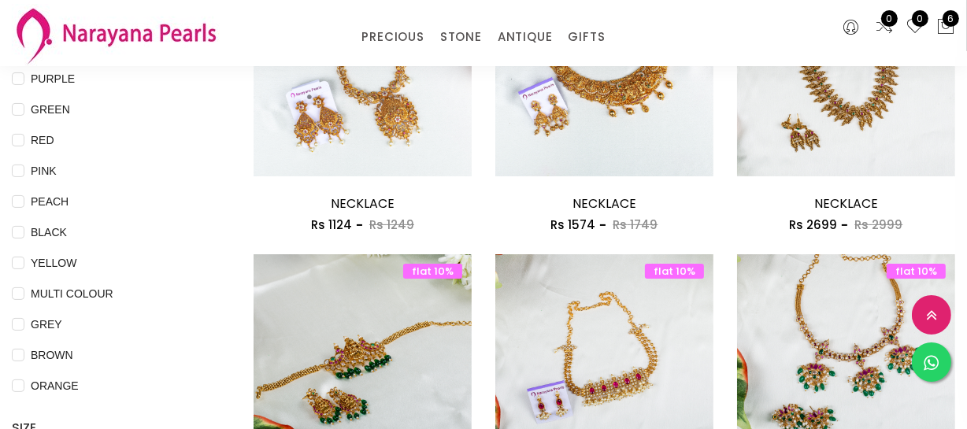
click at [180, 243] on li "BLACK" at bounding box center [109, 238] width 194 height 31
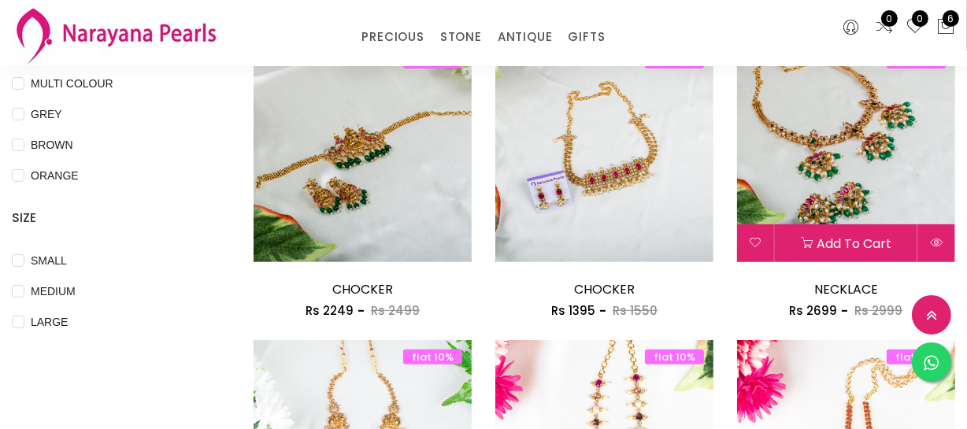
scroll to position [501, 0]
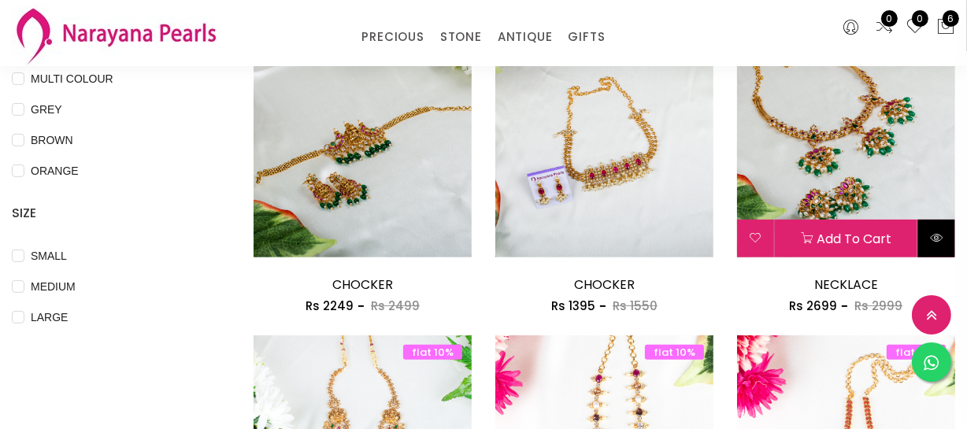
click at [930, 235] on icon at bounding box center [936, 237] width 13 height 13
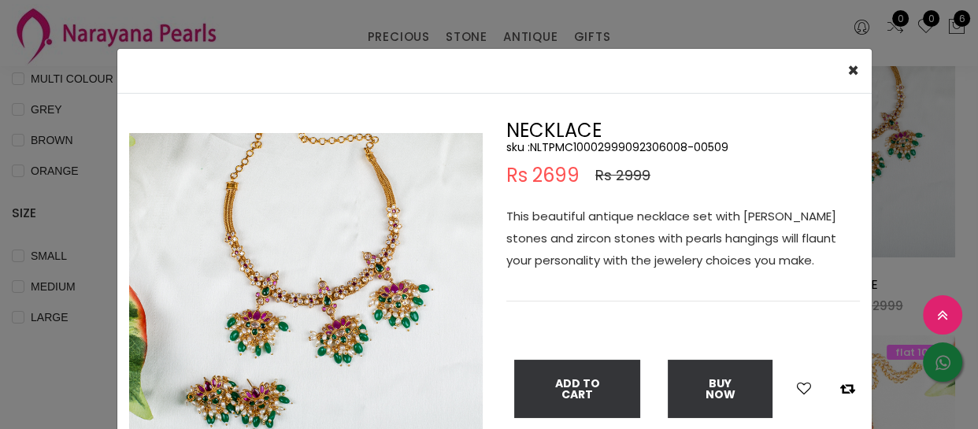
click at [355, 323] on img at bounding box center [305, 309] width 353 height 353
click at [346, 307] on img at bounding box center [305, 309] width 353 height 353
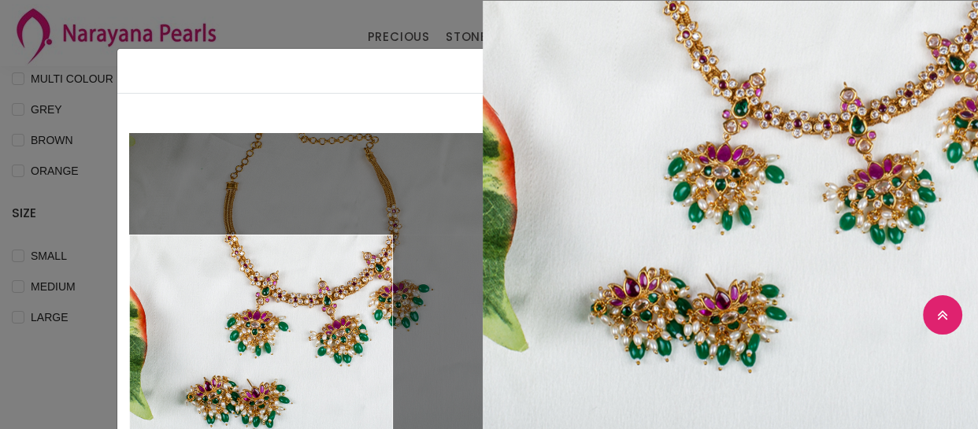
click at [63, 352] on div "× Close Double (click / press) on the image to zoom (in / out). NECKLACE sku : …" at bounding box center [489, 214] width 978 height 429
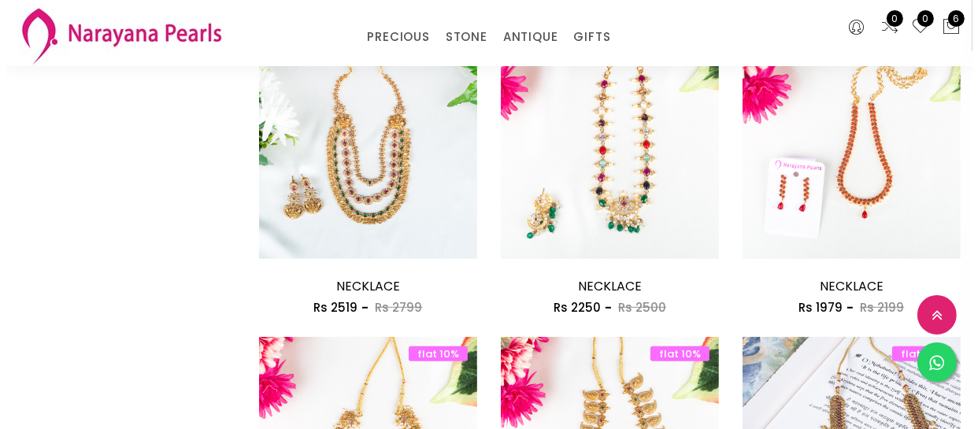
scroll to position [858, 0]
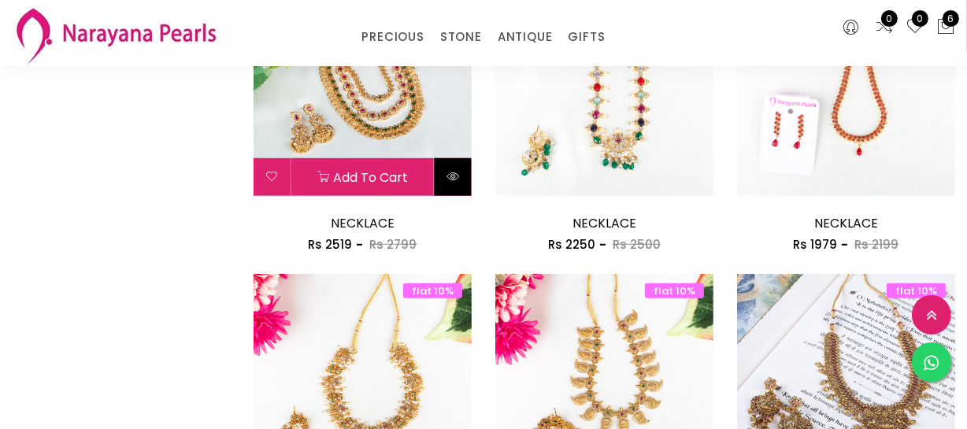
click at [457, 170] on icon at bounding box center [452, 176] width 13 height 13
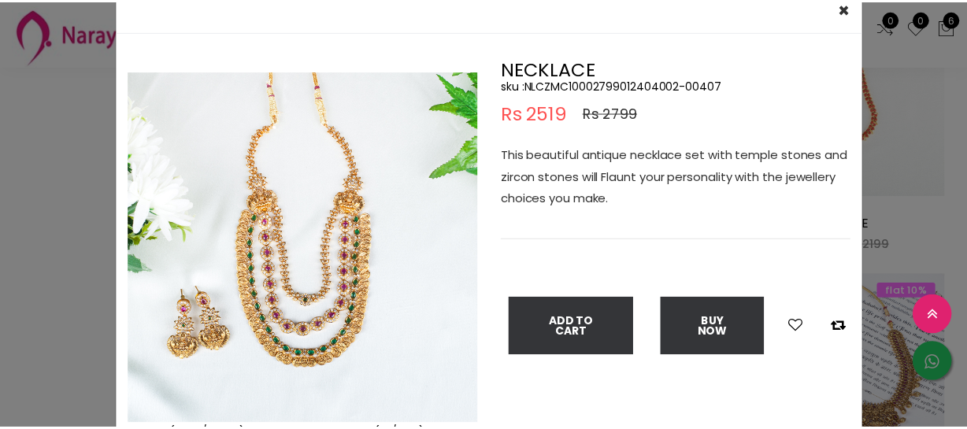
scroll to position [142, 0]
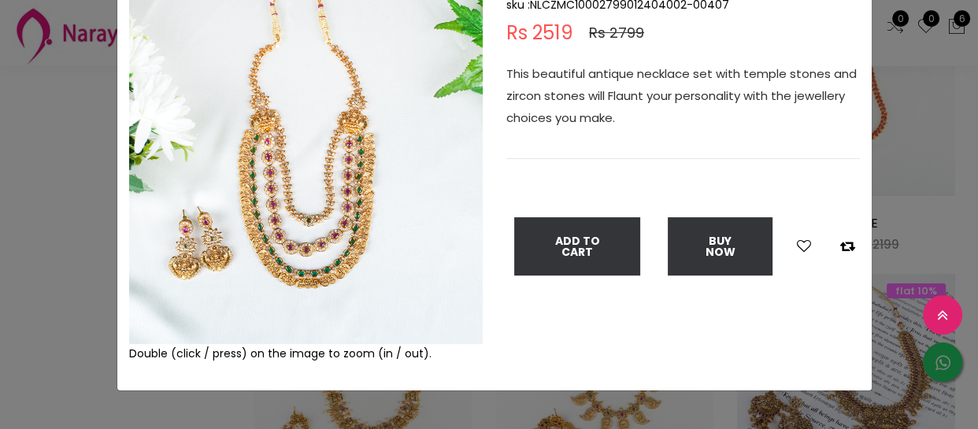
click at [245, 202] on img at bounding box center [305, 167] width 353 height 353
click at [246, 201] on img at bounding box center [305, 167] width 353 height 353
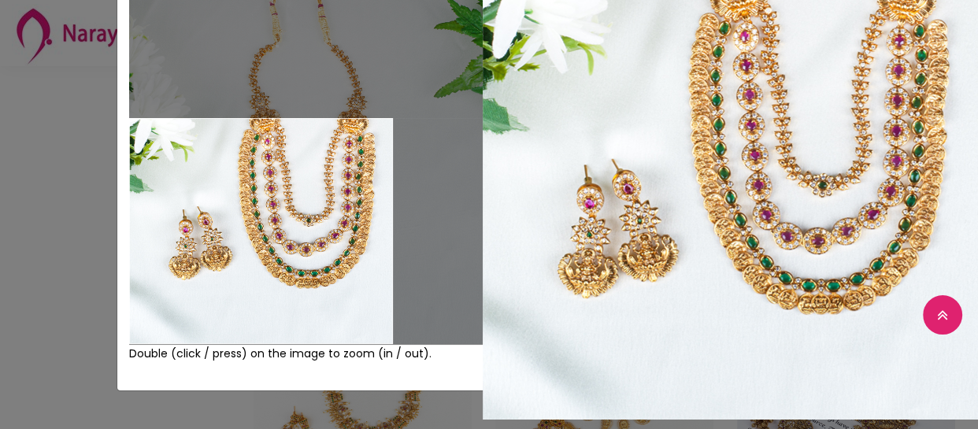
click at [95, 266] on div "× Close Double (click / press) on the image to zoom (in / out). NECKLACE sku : …" at bounding box center [489, 214] width 978 height 429
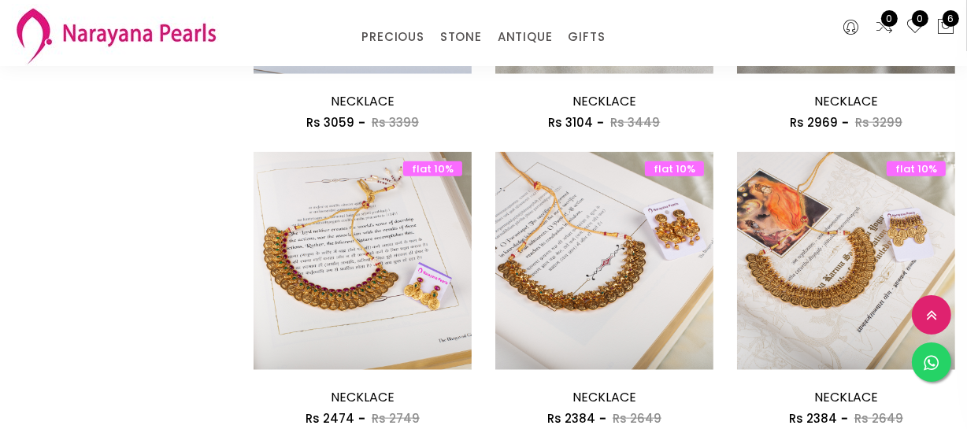
scroll to position [1788, 0]
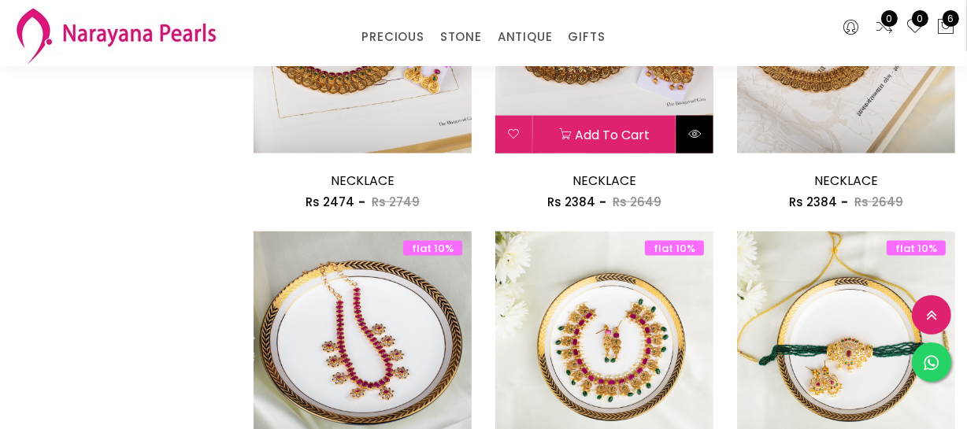
click at [686, 133] on button at bounding box center [694, 135] width 37 height 38
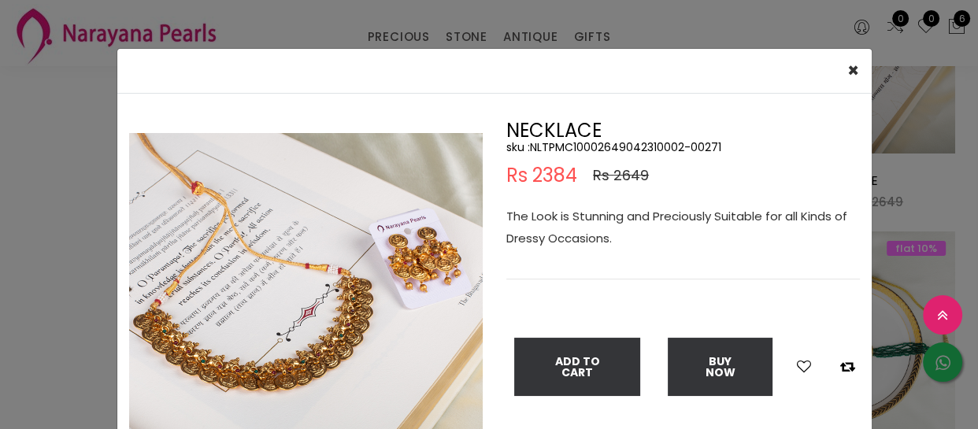
click at [139, 347] on img at bounding box center [305, 309] width 353 height 353
click at [246, 323] on img at bounding box center [305, 309] width 353 height 353
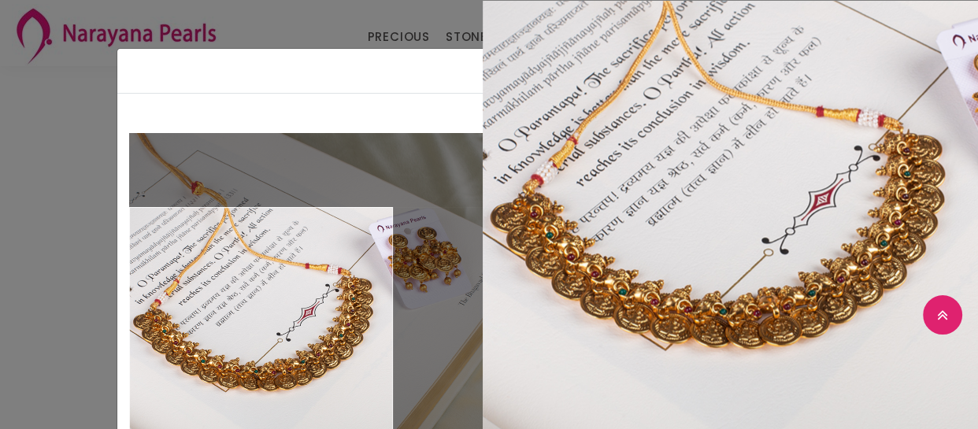
click at [51, 282] on div "× Close Double (click / press) on the image to zoom (in / out). NECKLACE sku : …" at bounding box center [489, 214] width 978 height 429
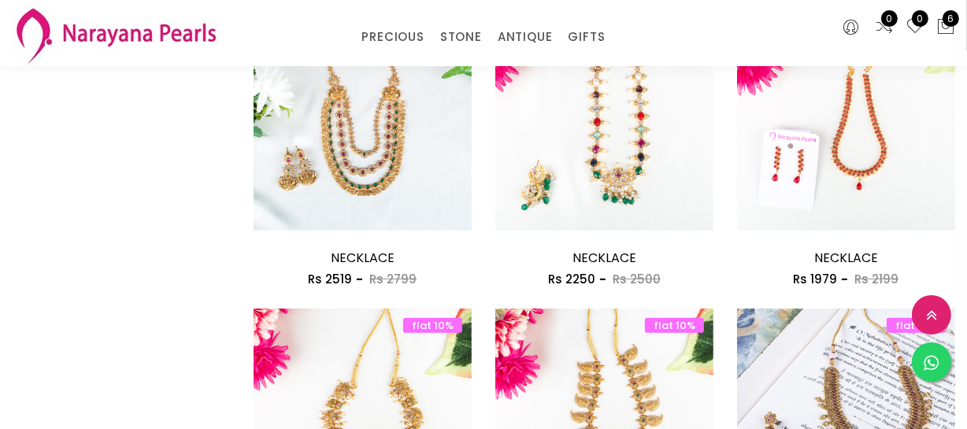
scroll to position [787, 0]
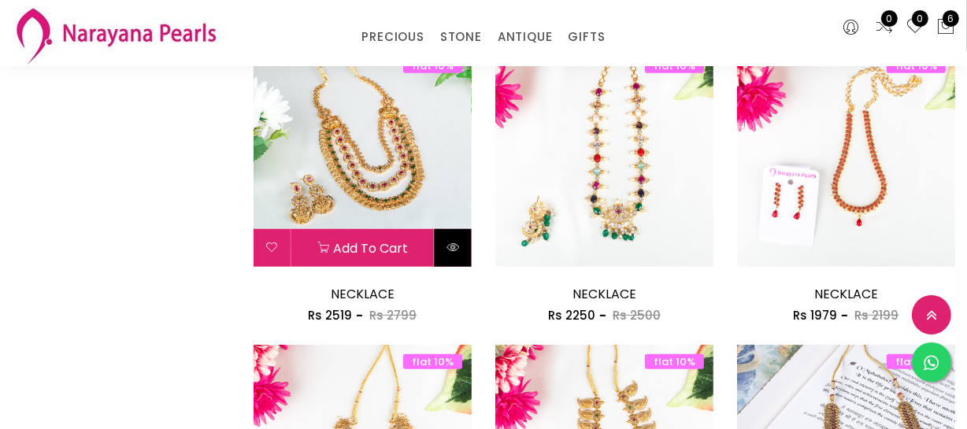
click at [457, 250] on icon at bounding box center [452, 247] width 13 height 13
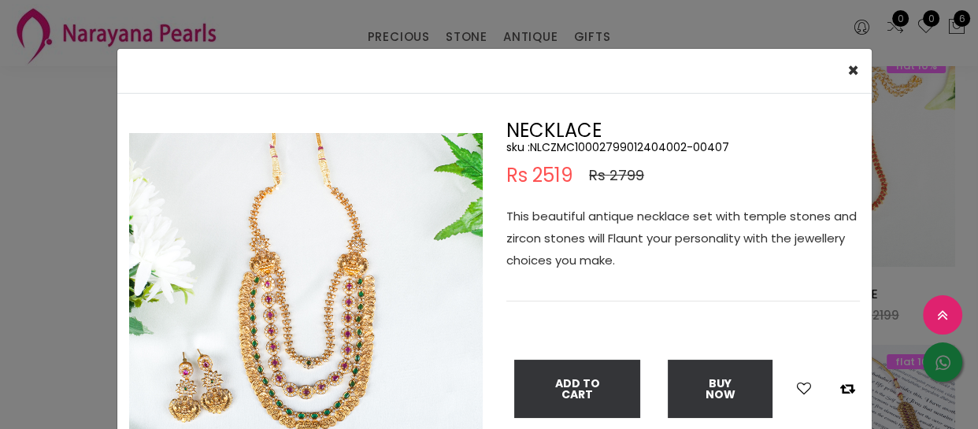
click at [331, 328] on img at bounding box center [305, 309] width 353 height 353
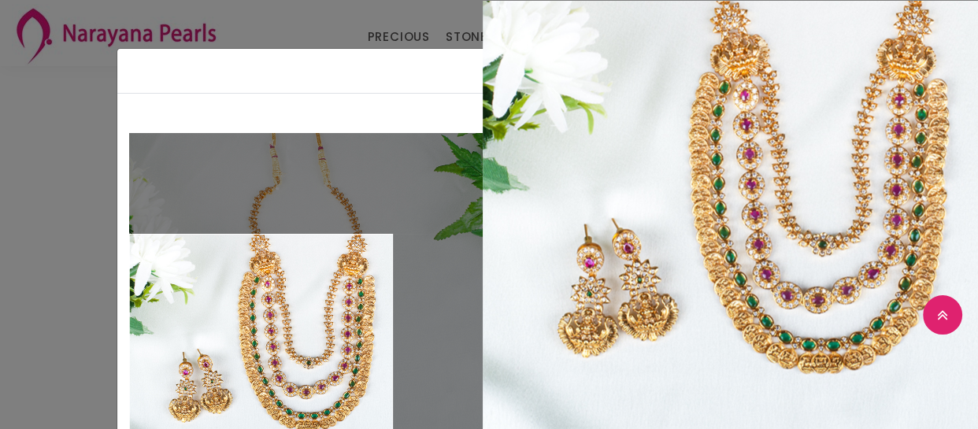
click at [117, 347] on div "Double (click / press) on the image to zoom (in / out)." at bounding box center [305, 313] width 377 height 384
click at [102, 340] on div "× Close Double (click / press) on the image to zoom (in / out). NECKLACE sku : …" at bounding box center [489, 214] width 978 height 429
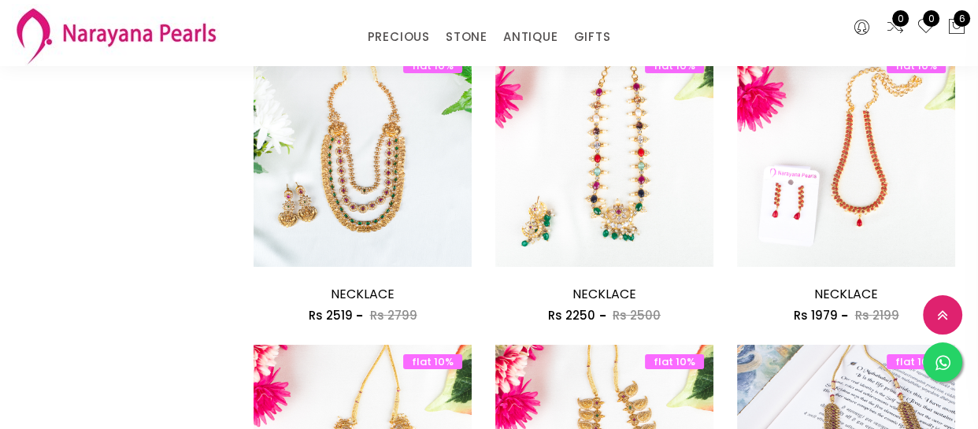
click at [102, 340] on div "× Close Double (click / press) on the image to zoom (in / out). NECKLACE sku : …" at bounding box center [489, 214] width 978 height 429
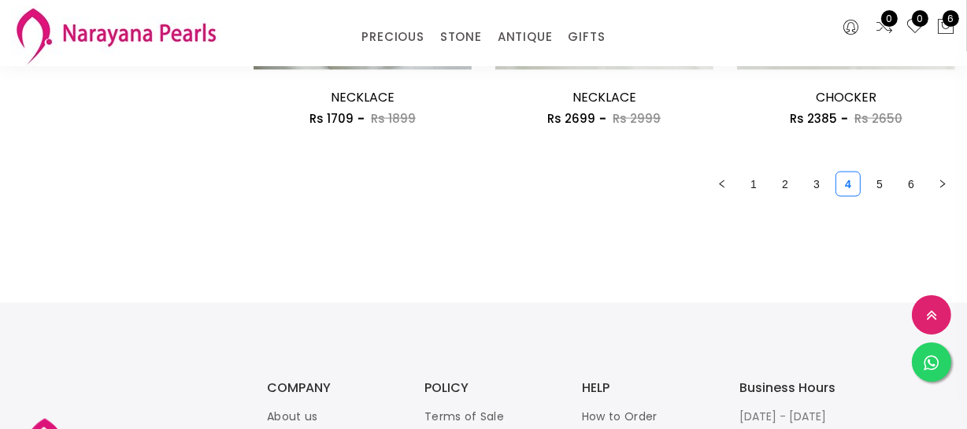
scroll to position [2023, 0]
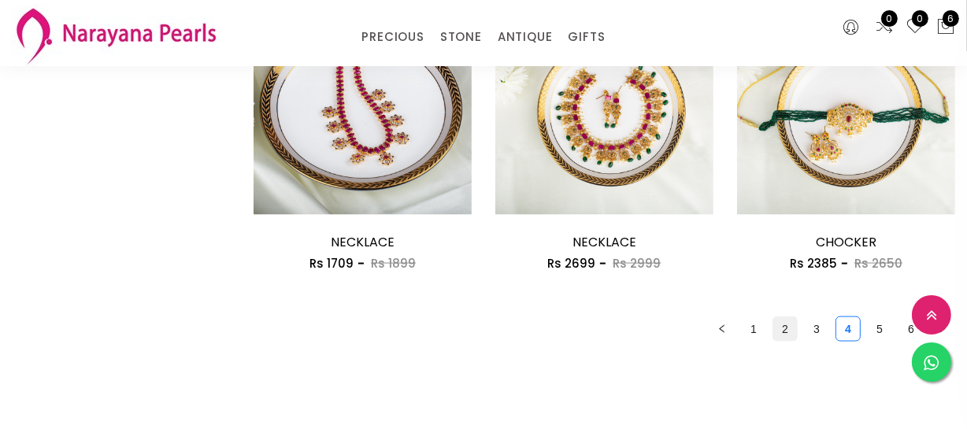
click at [780, 327] on link "2" at bounding box center [785, 329] width 24 height 24
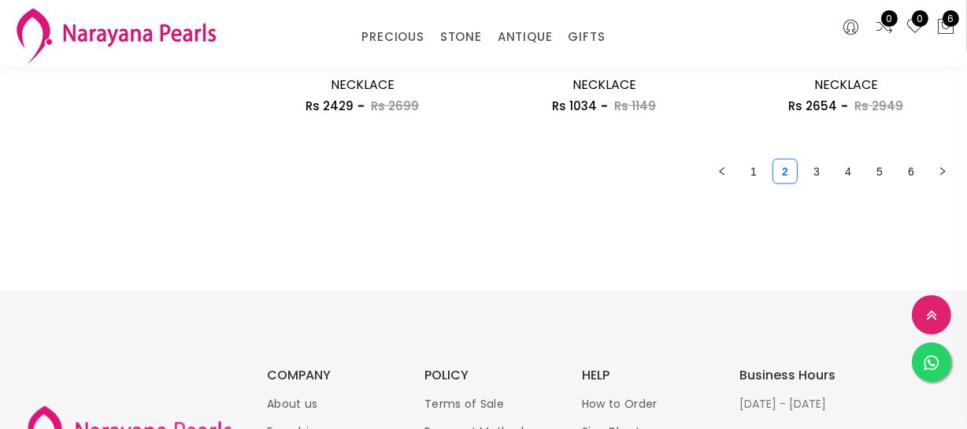
scroll to position [2218, 0]
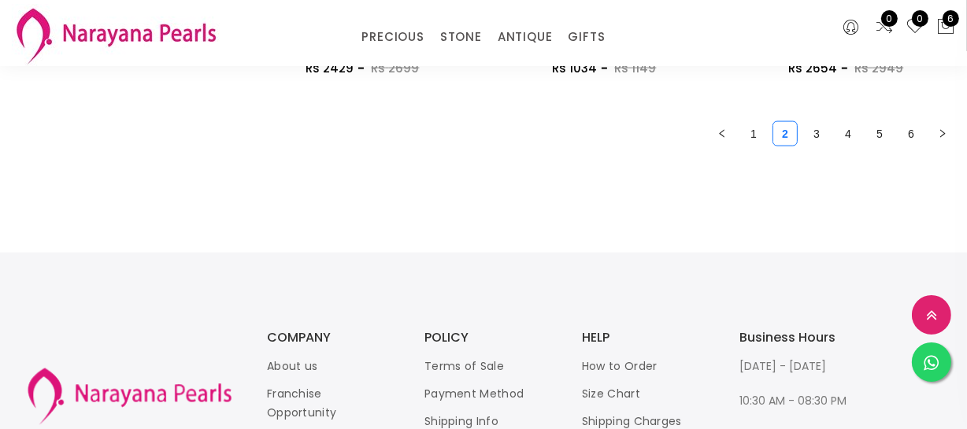
click at [820, 126] on link "3" at bounding box center [816, 134] width 24 height 24
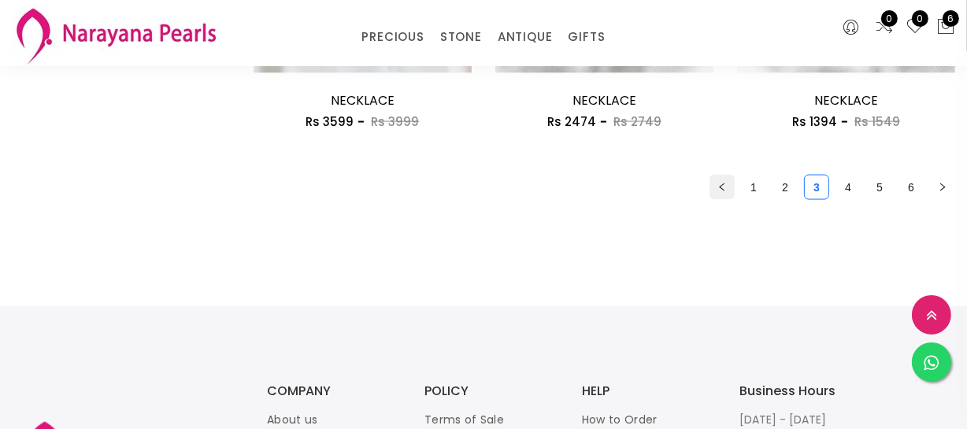
scroll to position [2146, 0]
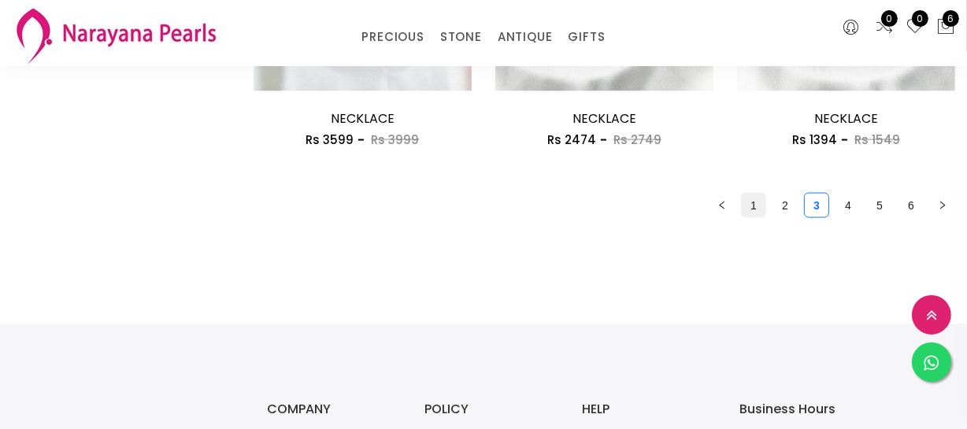
click at [752, 200] on link "1" at bounding box center [753, 206] width 24 height 24
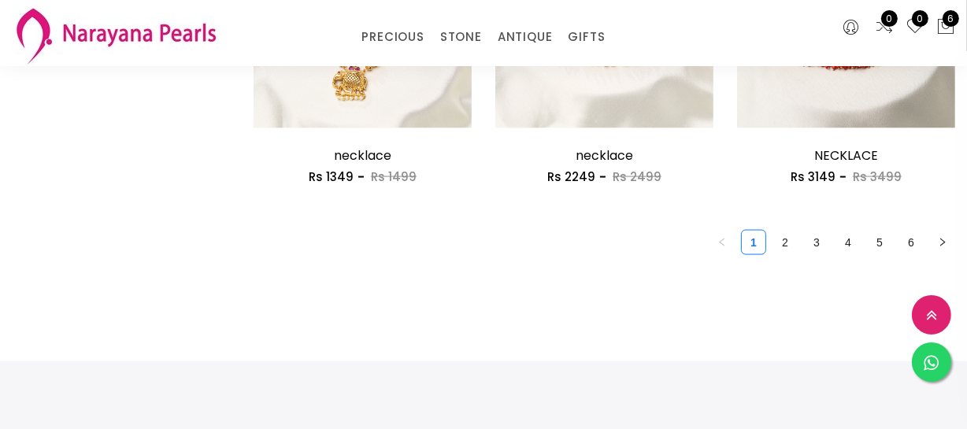
scroll to position [2094, 0]
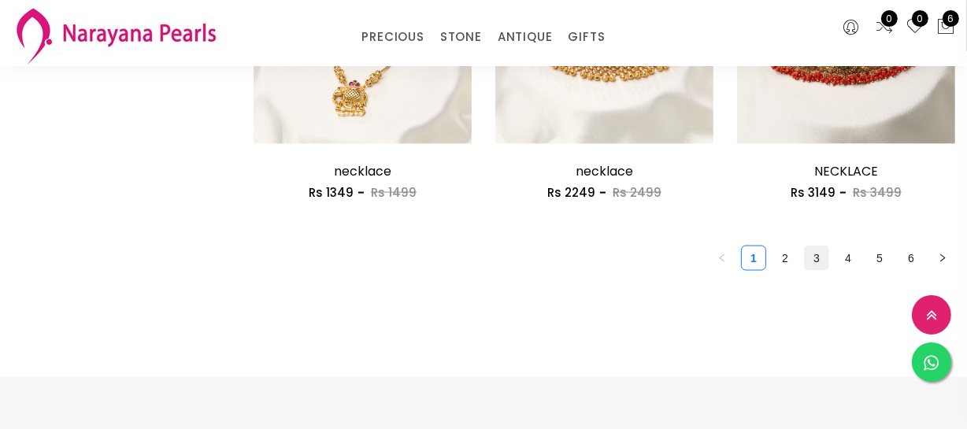
click at [821, 253] on link "3" at bounding box center [816, 258] width 24 height 24
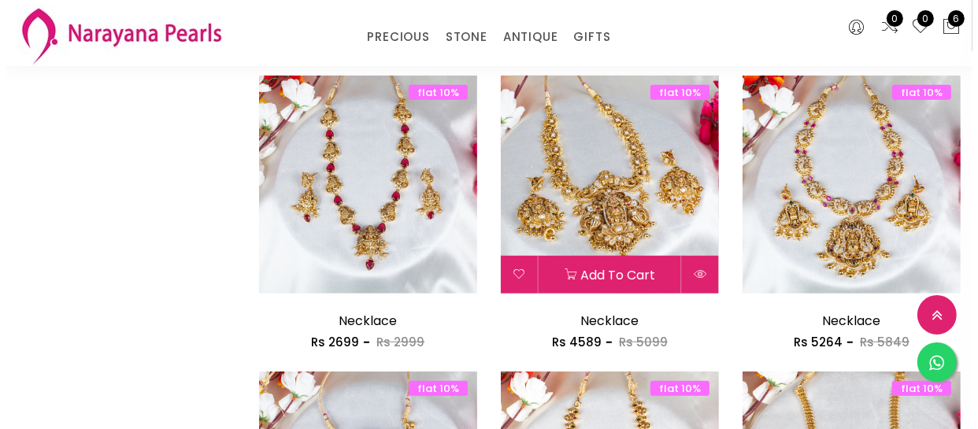
scroll to position [1073, 0]
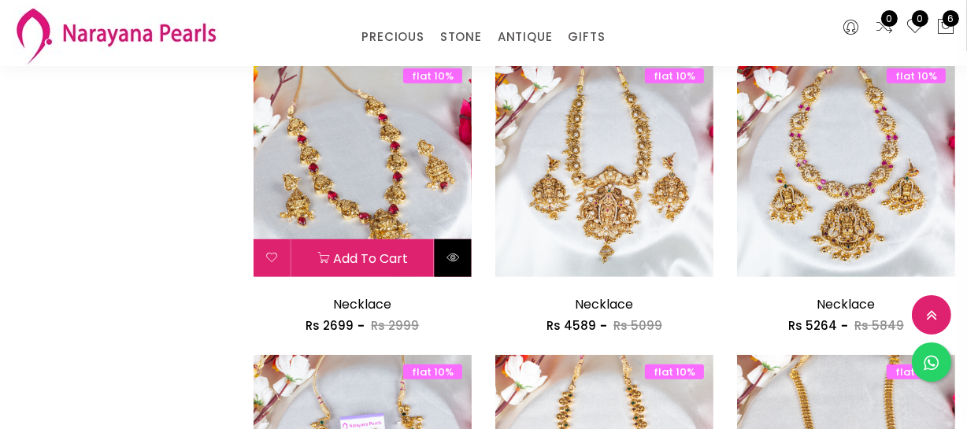
click at [441, 257] on button at bounding box center [452, 258] width 37 height 38
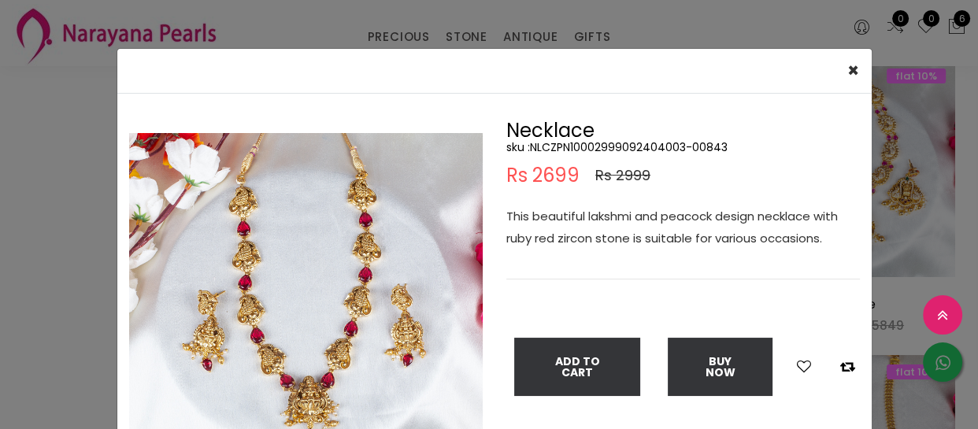
click at [305, 307] on img at bounding box center [305, 309] width 353 height 353
click at [303, 307] on img at bounding box center [305, 309] width 353 height 353
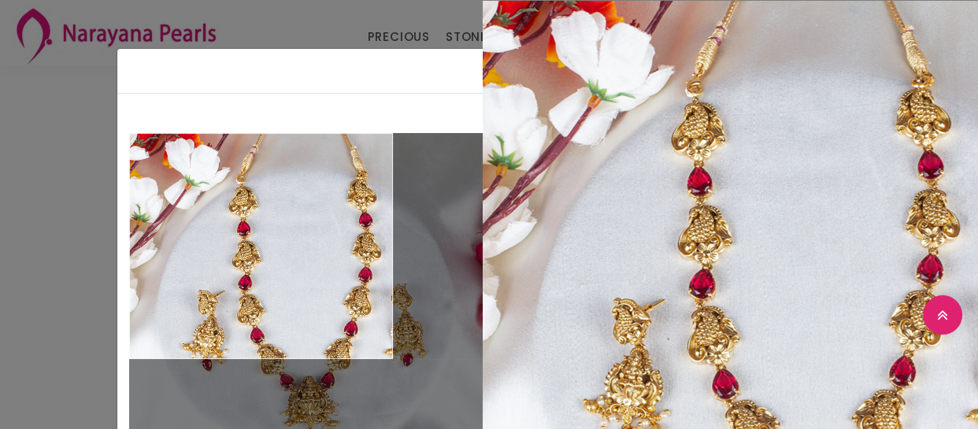
click at [20, 80] on div "× Close Double (click / press) on the image to zoom (in / out). Necklace sku : …" at bounding box center [489, 214] width 978 height 429
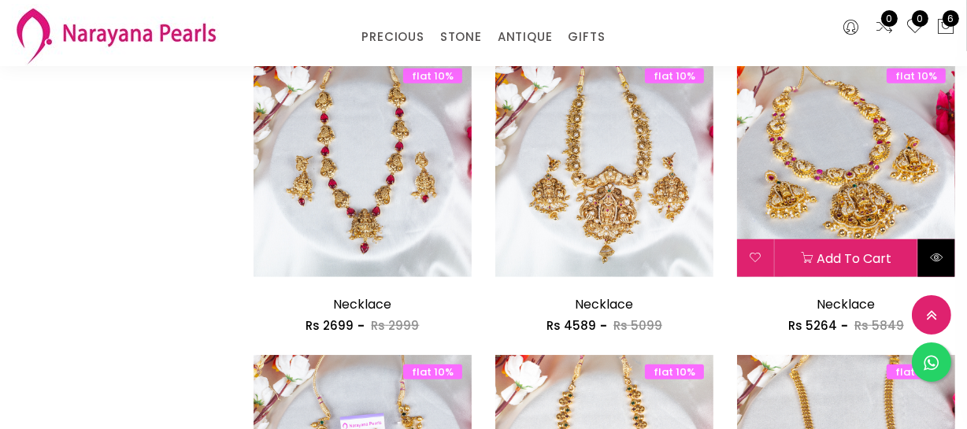
click at [937, 255] on icon at bounding box center [936, 257] width 13 height 13
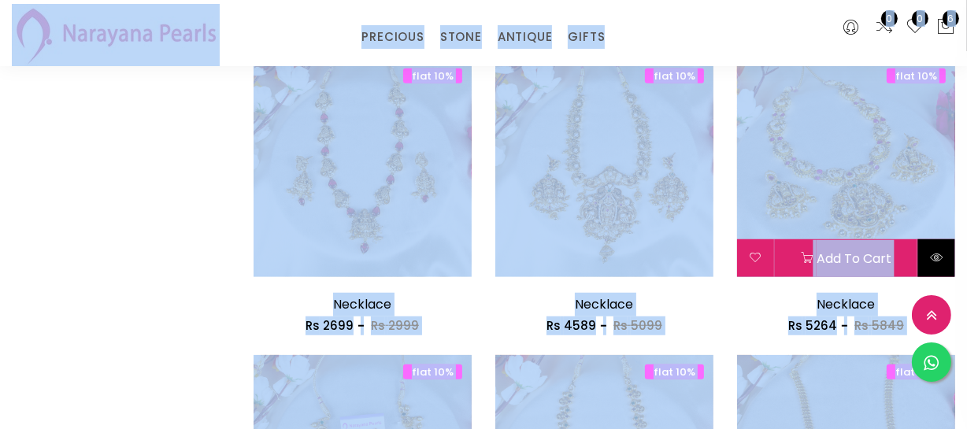
click at [933, 258] on icon at bounding box center [936, 257] width 13 height 13
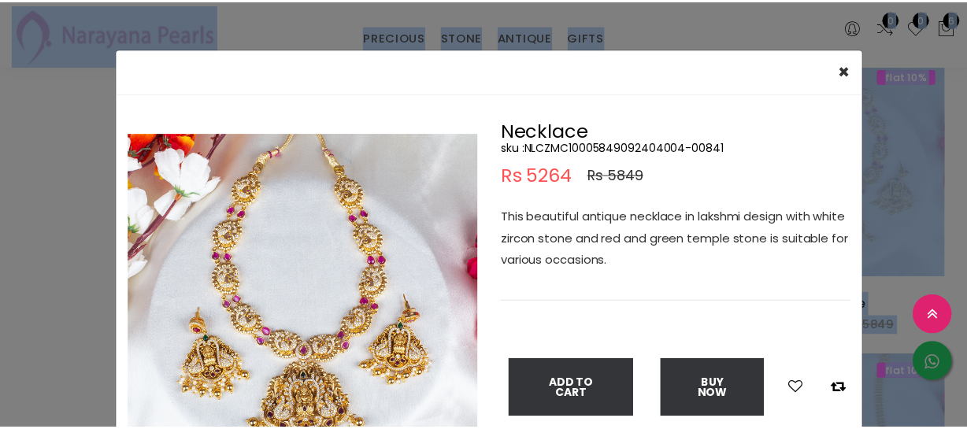
scroll to position [142, 0]
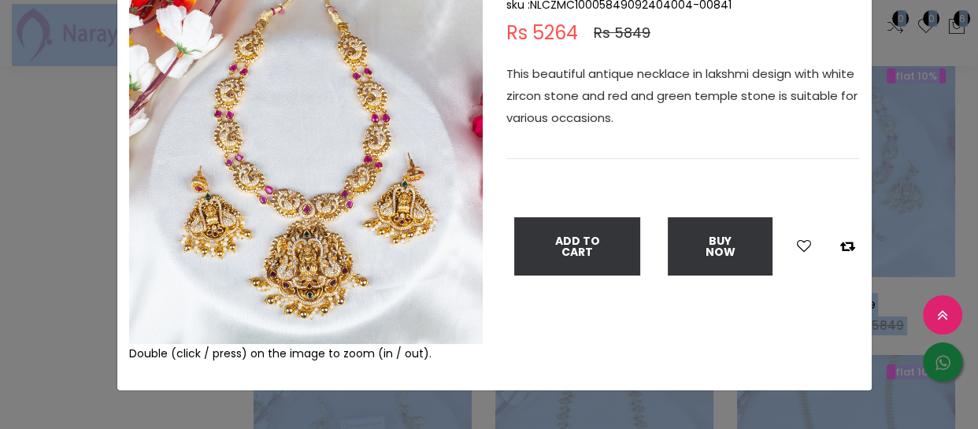
click at [305, 287] on img at bounding box center [305, 167] width 353 height 353
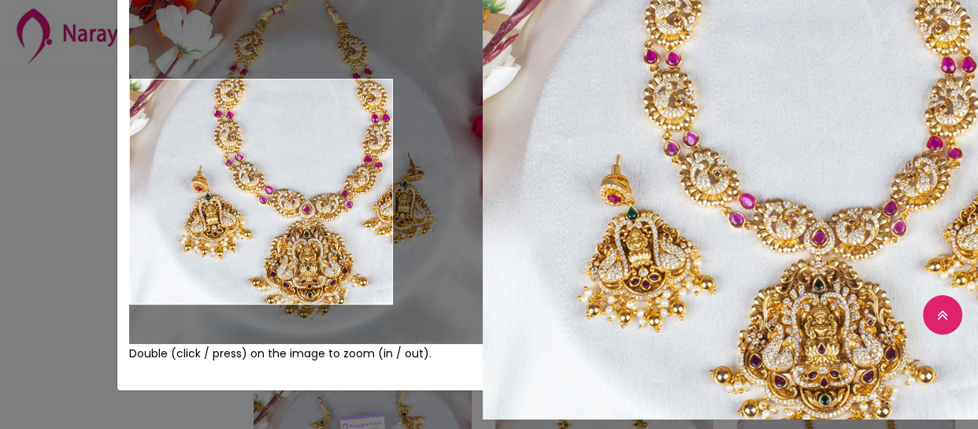
click at [65, 191] on div "× Close Double (click / press) on the image to zoom (in / out). Necklace sku : …" at bounding box center [489, 214] width 978 height 429
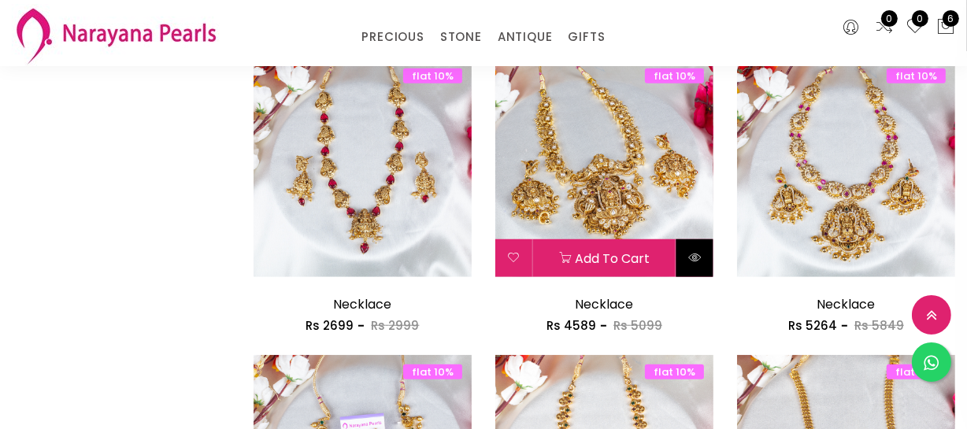
click at [701, 250] on button at bounding box center [694, 258] width 37 height 38
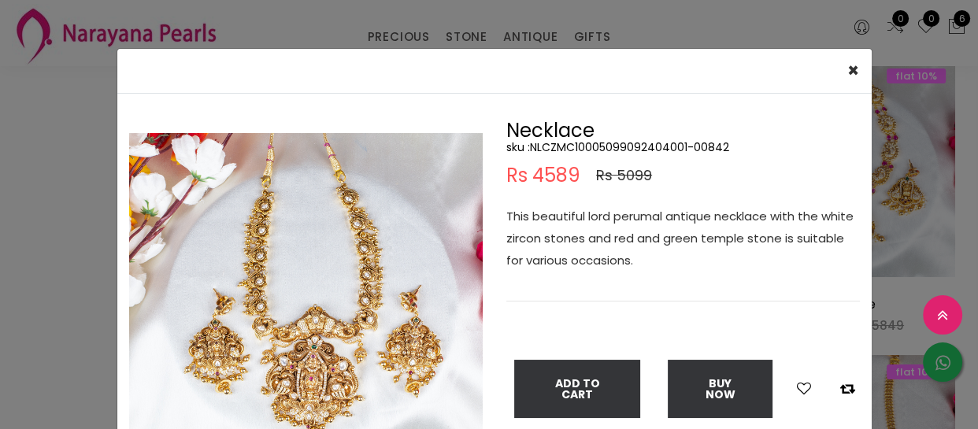
click at [277, 317] on img at bounding box center [305, 309] width 353 height 353
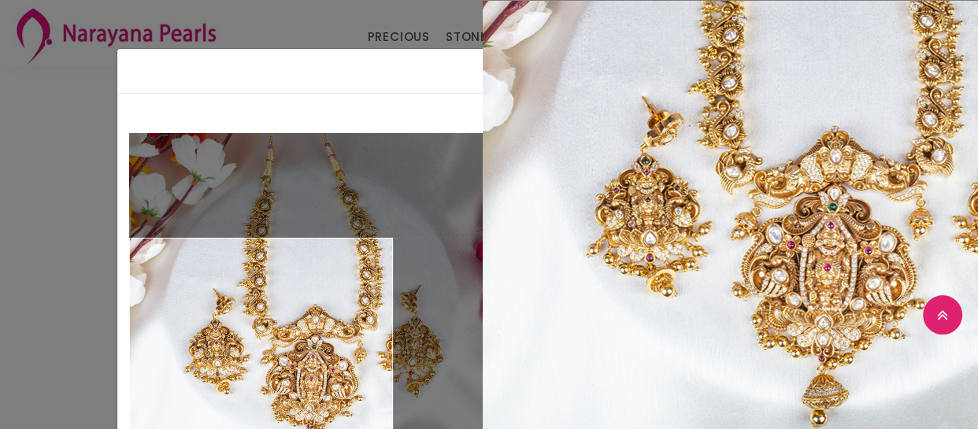
click at [18, 360] on div "× Close Double (click / press) on the image to zoom (in / out). Necklace sku : …" at bounding box center [489, 214] width 978 height 429
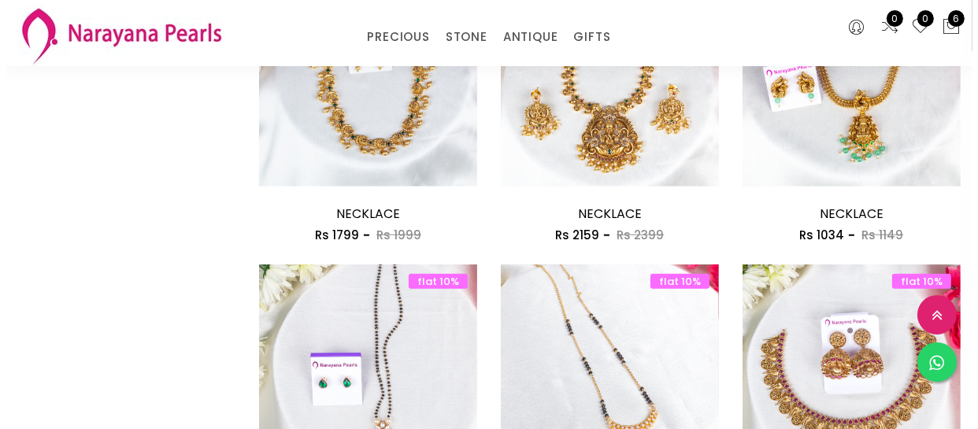
scroll to position [1359, 0]
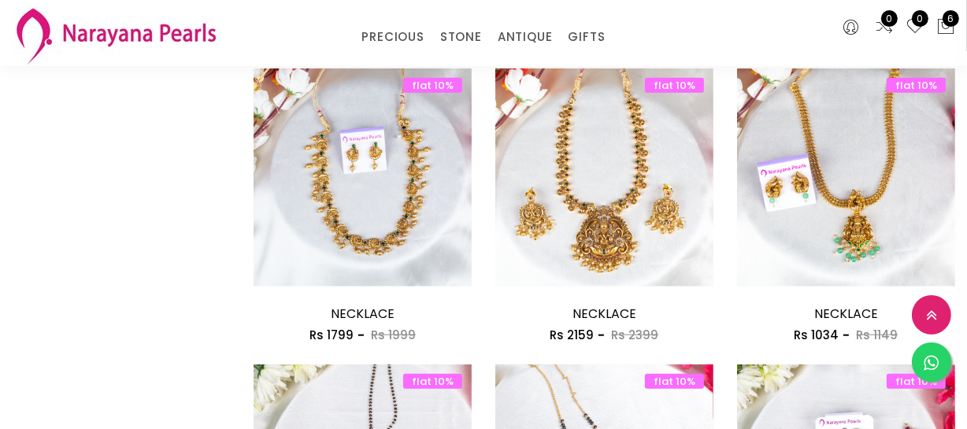
click at [695, 272] on button at bounding box center [694, 283] width 37 height 38
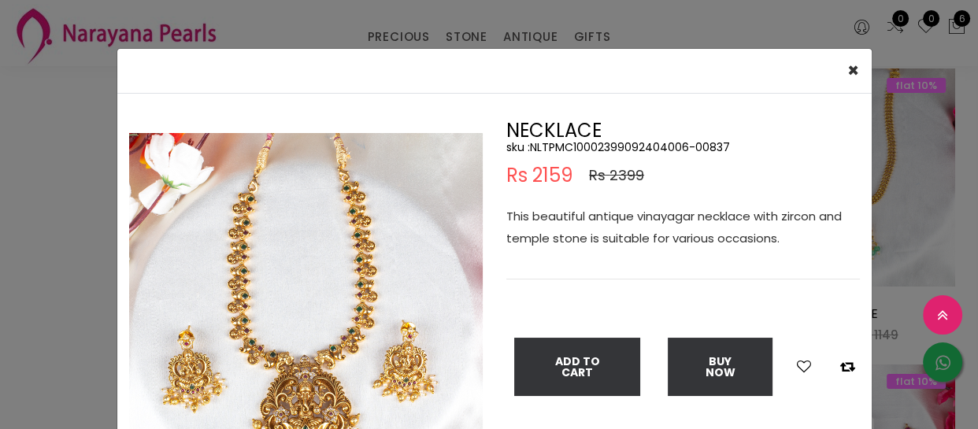
click at [326, 353] on img at bounding box center [305, 309] width 353 height 353
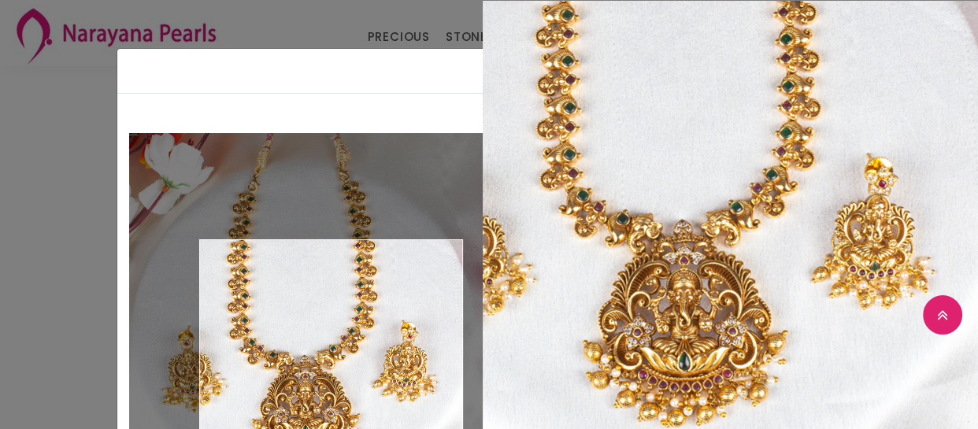
click at [326, 353] on img at bounding box center [305, 309] width 353 height 353
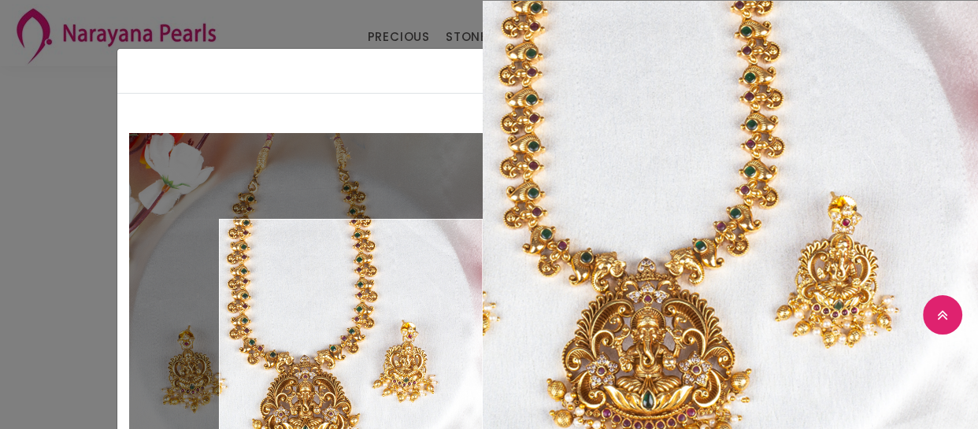
click at [538, 332] on div "Add To Cart Buy Now" at bounding box center [682, 364] width 353 height 116
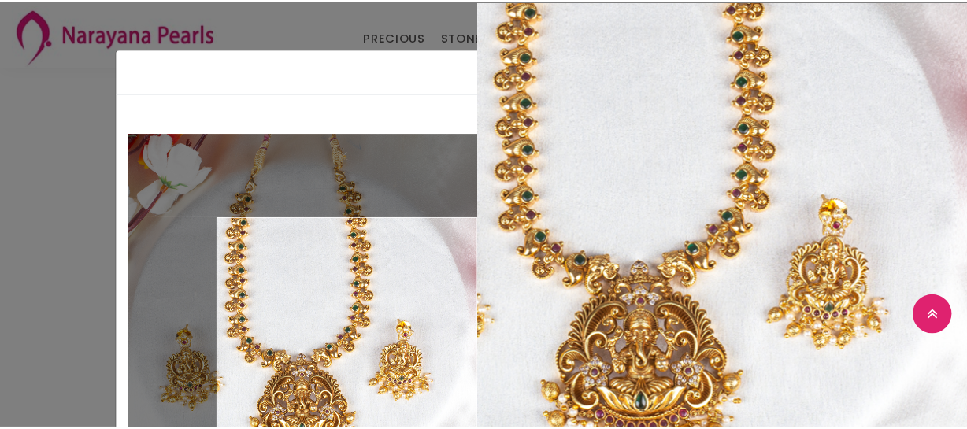
scroll to position [142, 0]
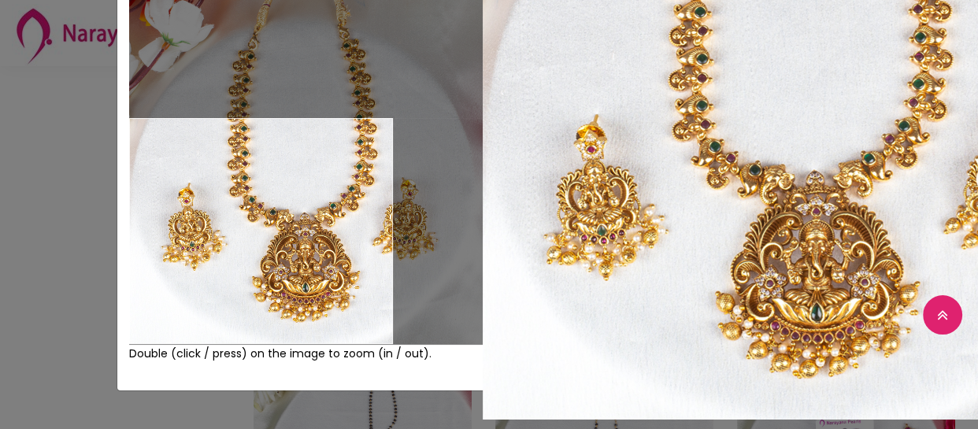
click at [24, 268] on div "× Close Double (click / press) on the image to zoom (in / out). NECKLACE sku : …" at bounding box center [489, 214] width 978 height 429
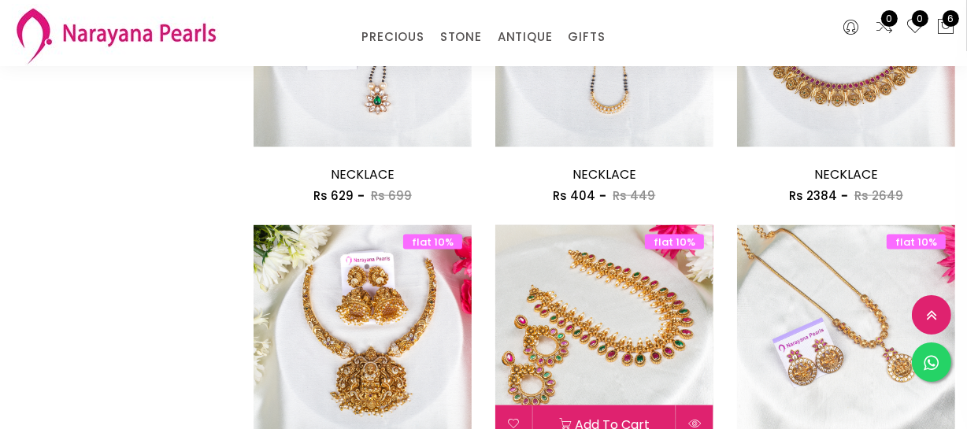
scroll to position [1932, 0]
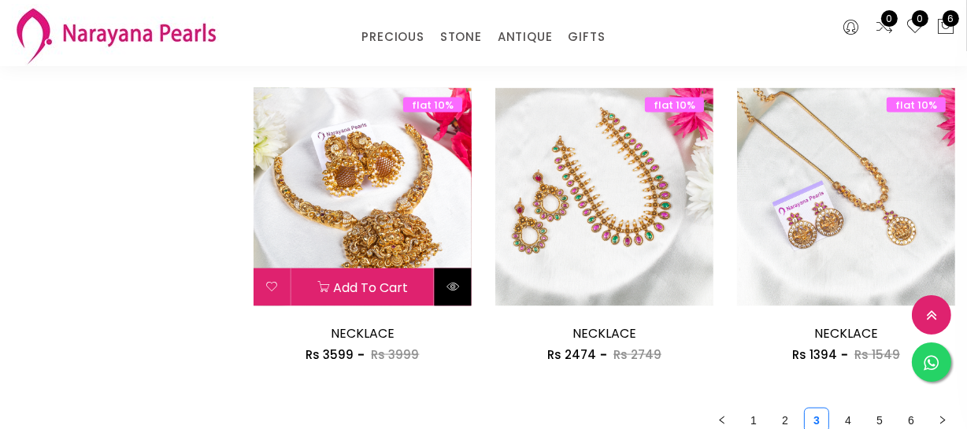
click at [454, 294] on button at bounding box center [452, 287] width 37 height 38
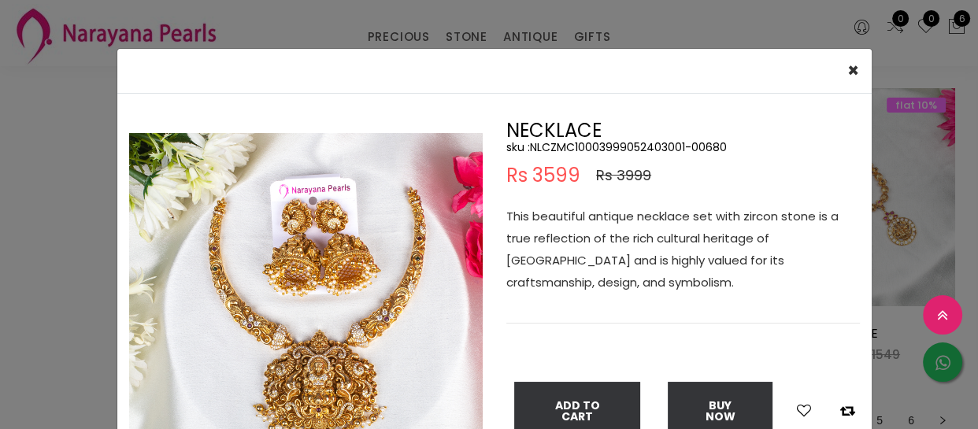
click at [259, 371] on img at bounding box center [305, 309] width 353 height 353
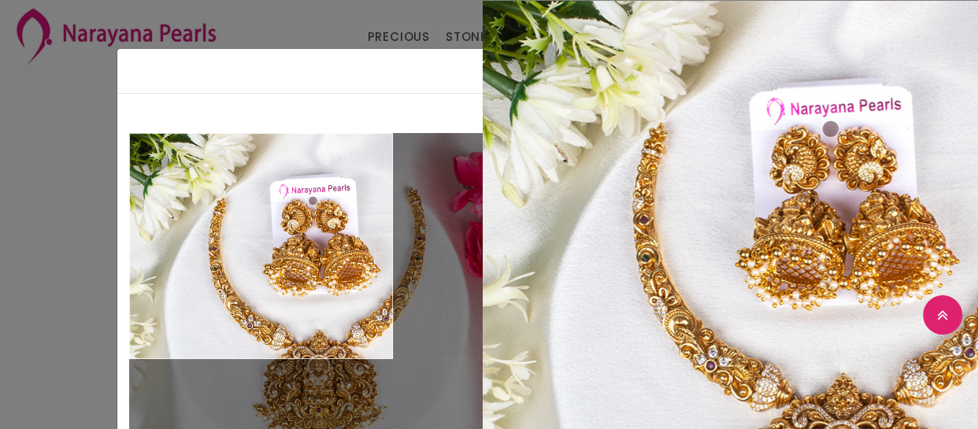
click at [69, 283] on div "× Close Double (click / press) on the image to zoom (in / out). NECKLACE sku : …" at bounding box center [489, 214] width 978 height 429
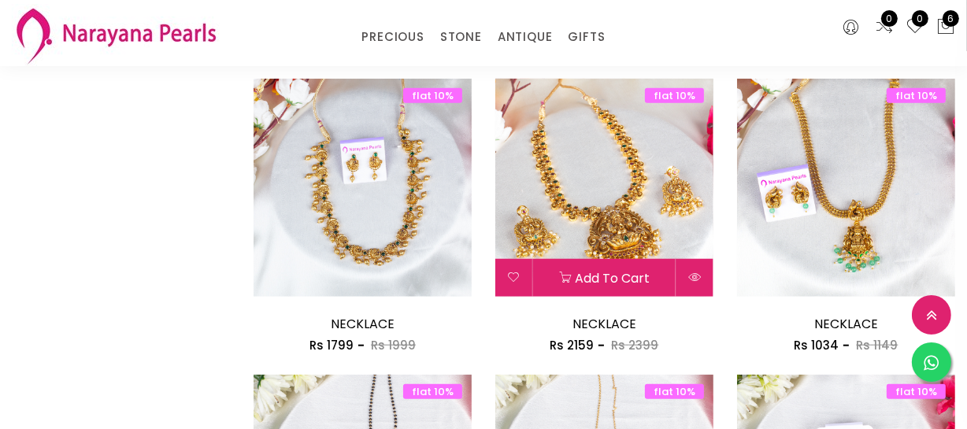
scroll to position [1431, 0]
